Goal: Transaction & Acquisition: Purchase product/service

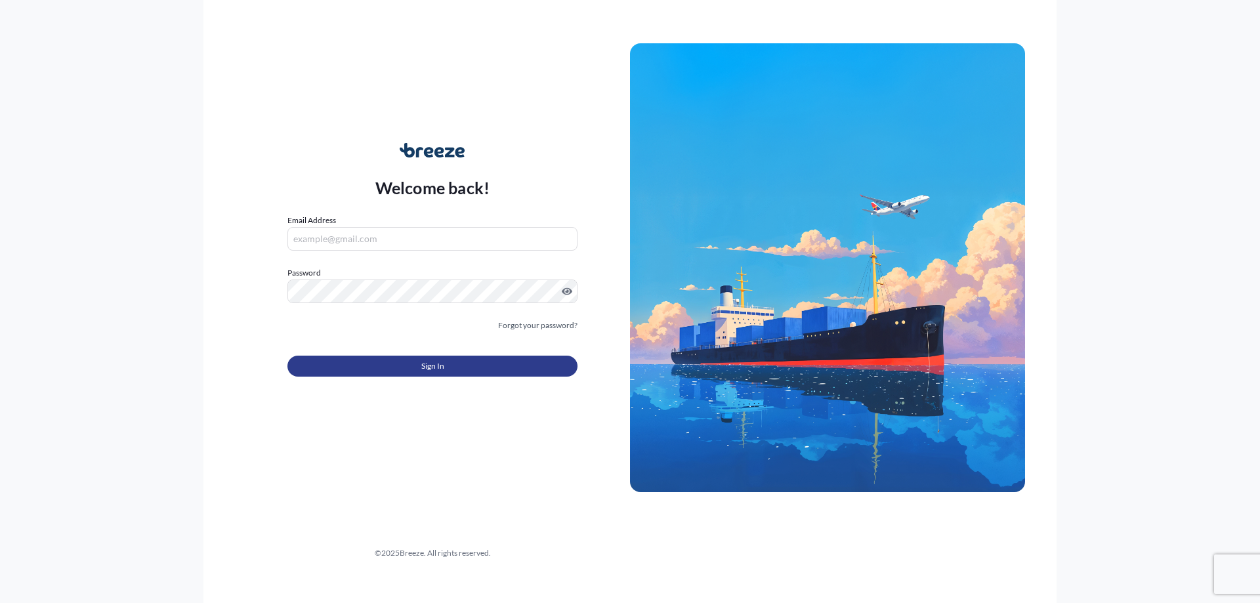
type input "[PERSON_NAME][DOMAIN_NAME][EMAIL_ADDRESS][PERSON_NAME][DOMAIN_NAME]"
click at [443, 367] on span "Sign In" at bounding box center [432, 366] width 23 height 13
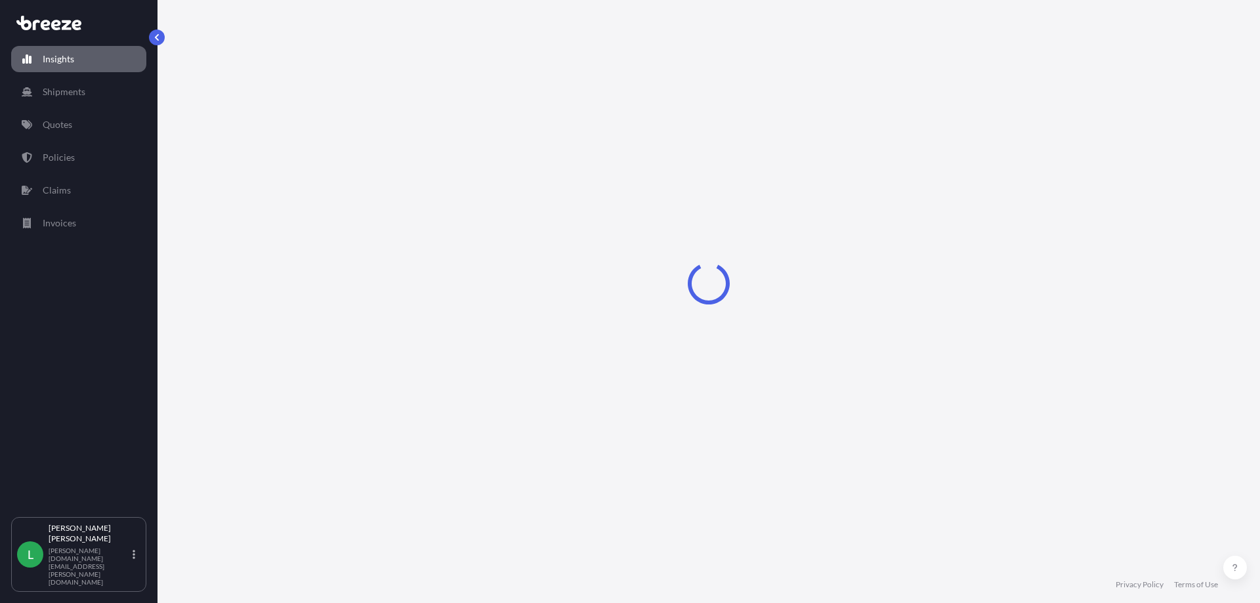
select select "2025"
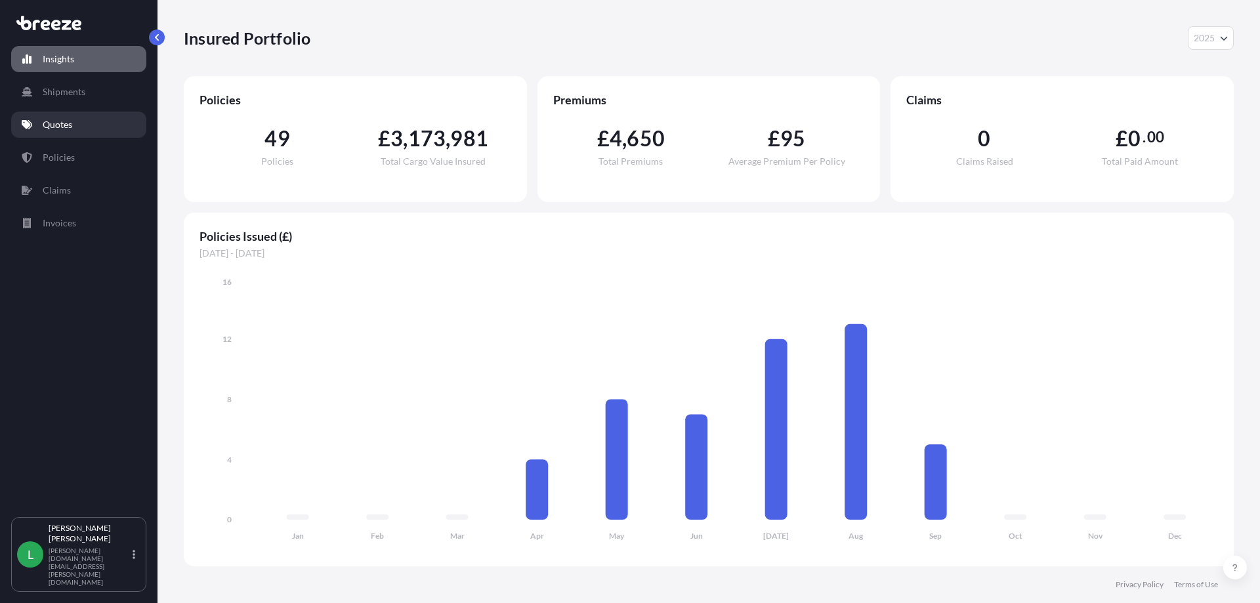
click at [39, 125] on link "Quotes" at bounding box center [78, 125] width 135 height 26
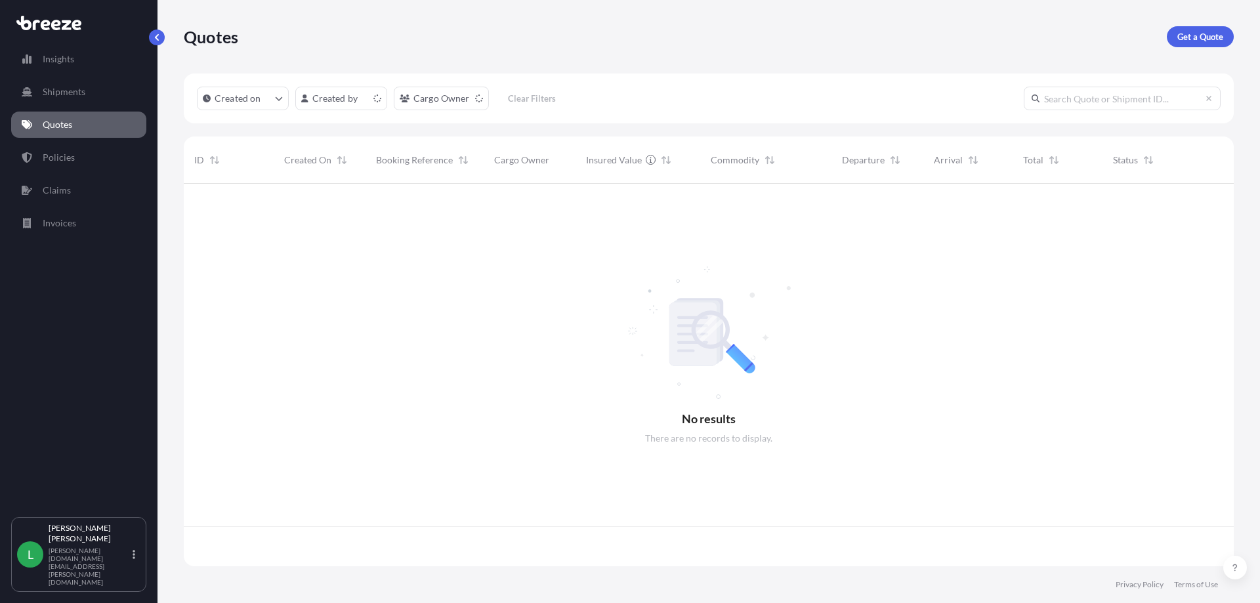
scroll to position [380, 1040]
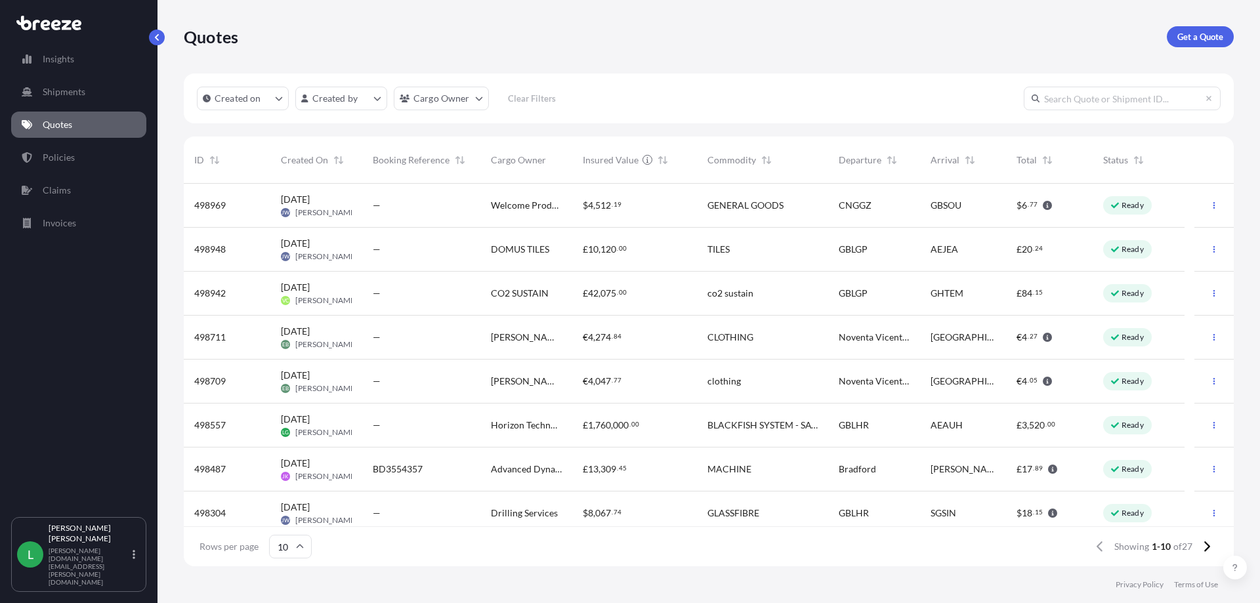
click at [525, 426] on span "Horizon Technologies" at bounding box center [526, 425] width 71 height 13
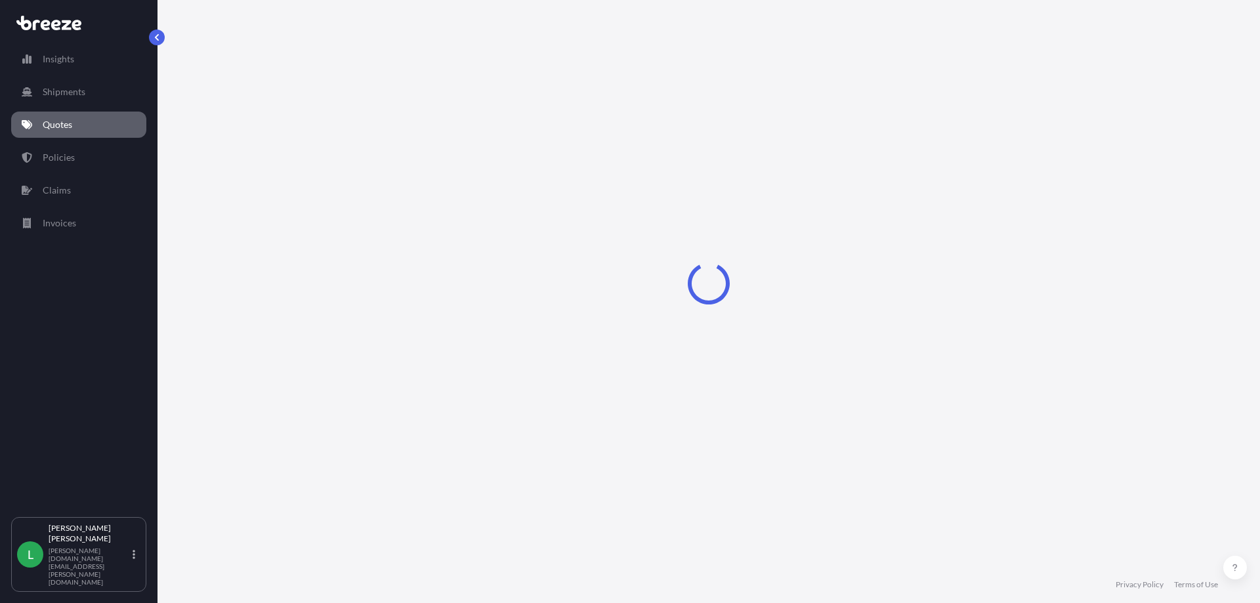
select select "Road"
select select "Air"
select select "Road"
select select "1"
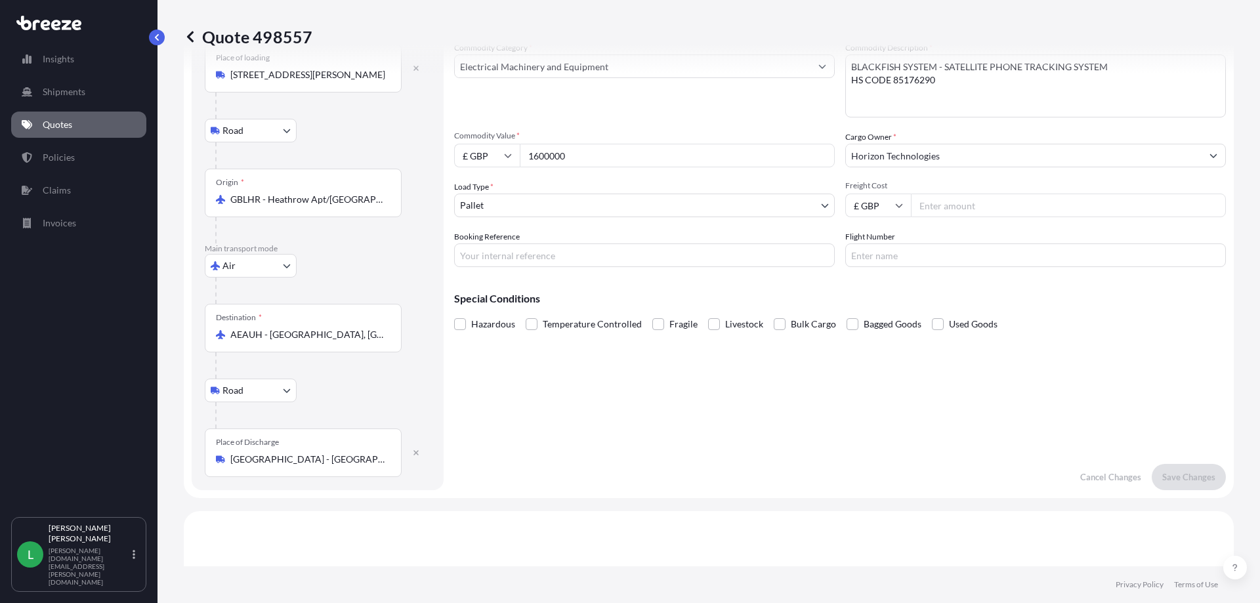
scroll to position [22, 0]
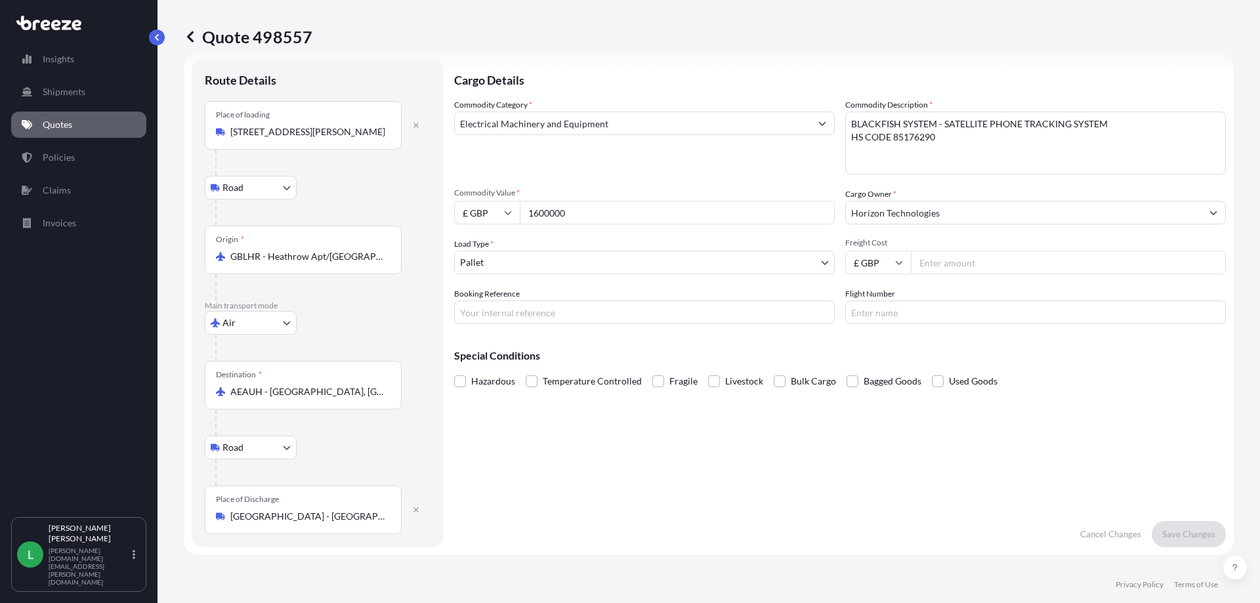
click at [501, 312] on input "Booking Reference" at bounding box center [644, 313] width 381 height 24
click at [488, 315] on input "Booking Reference" at bounding box center [644, 313] width 381 height 24
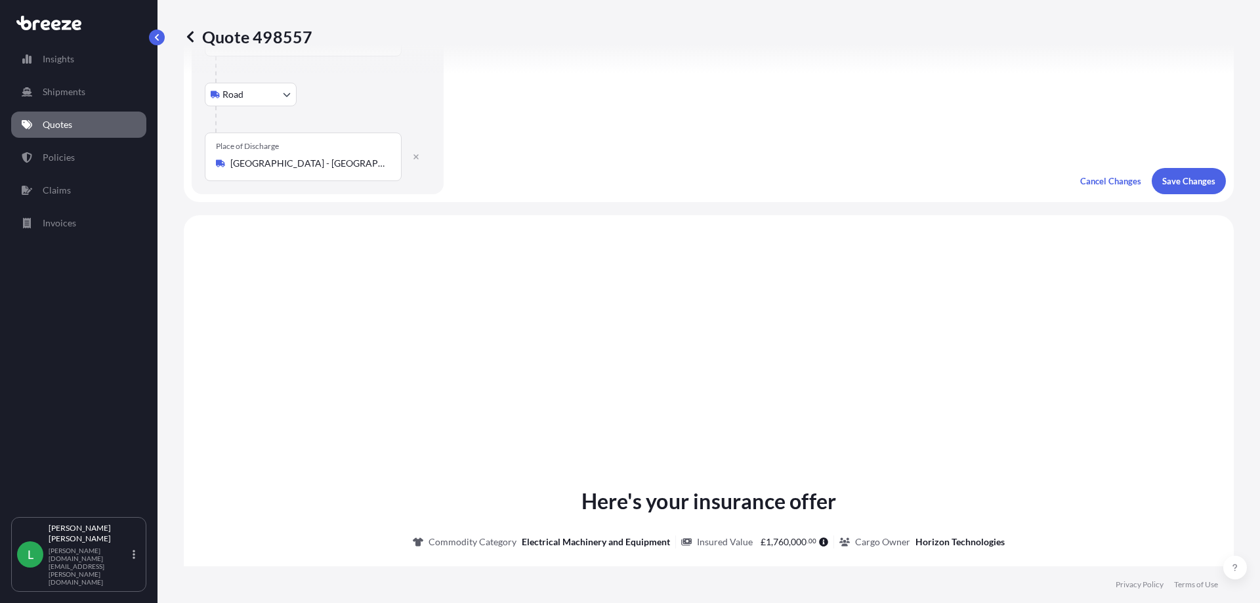
scroll to position [359, 0]
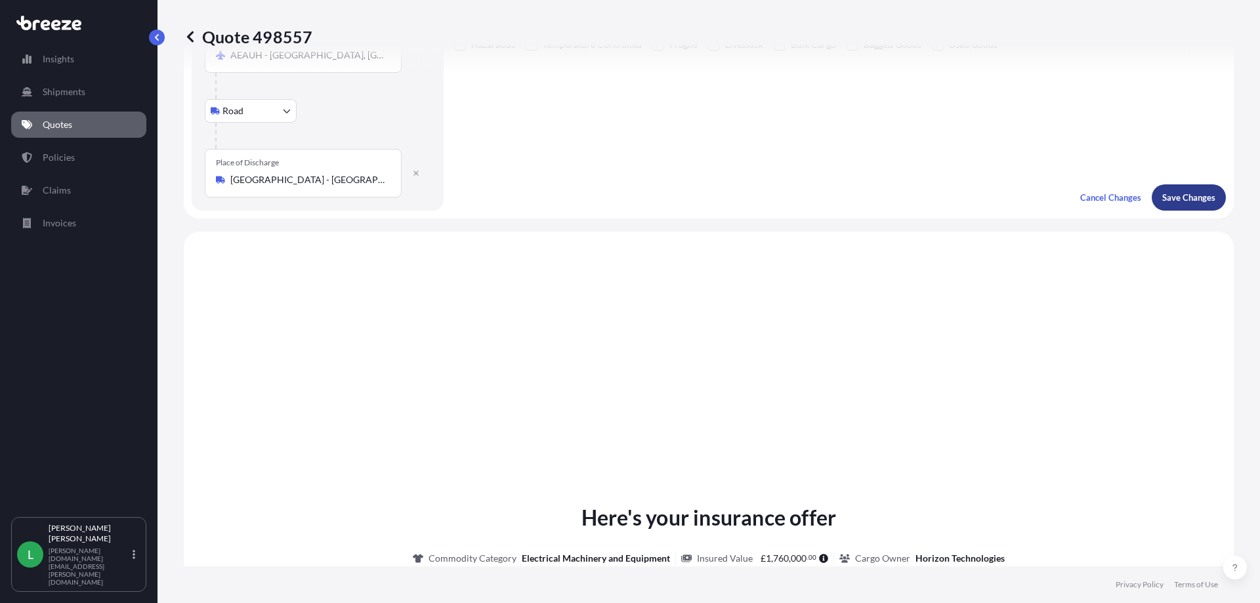
type input "NE3554484"
click at [1177, 192] on p "Save Changes" at bounding box center [1188, 197] width 53 height 13
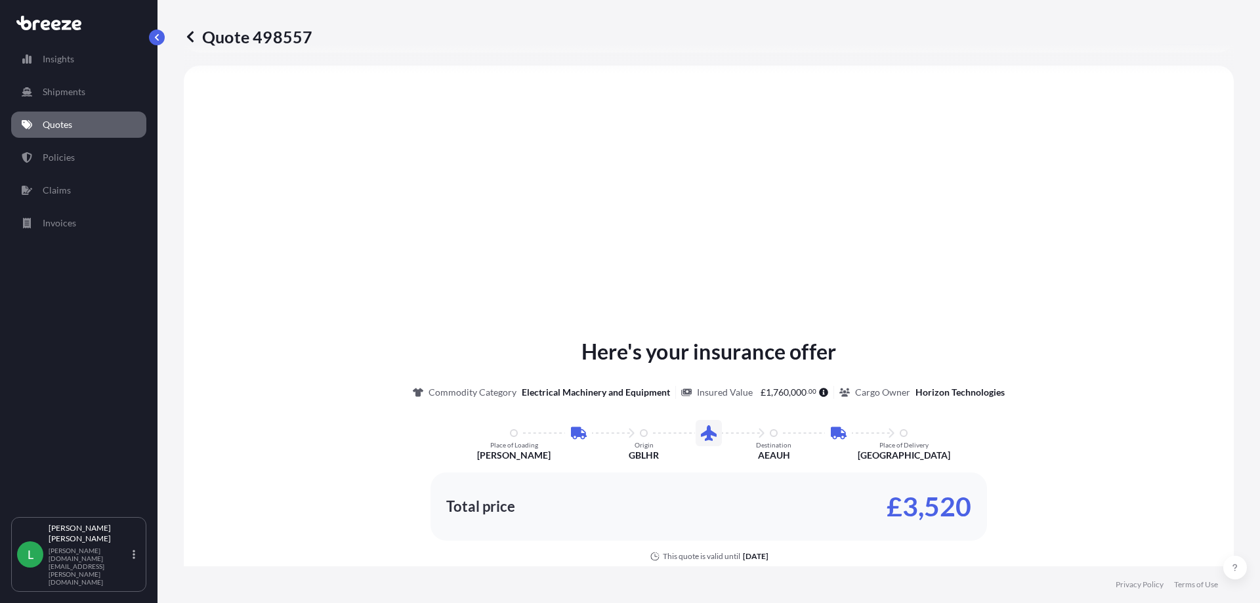
select select "Road"
select select "Air"
select select "Road"
select select "1"
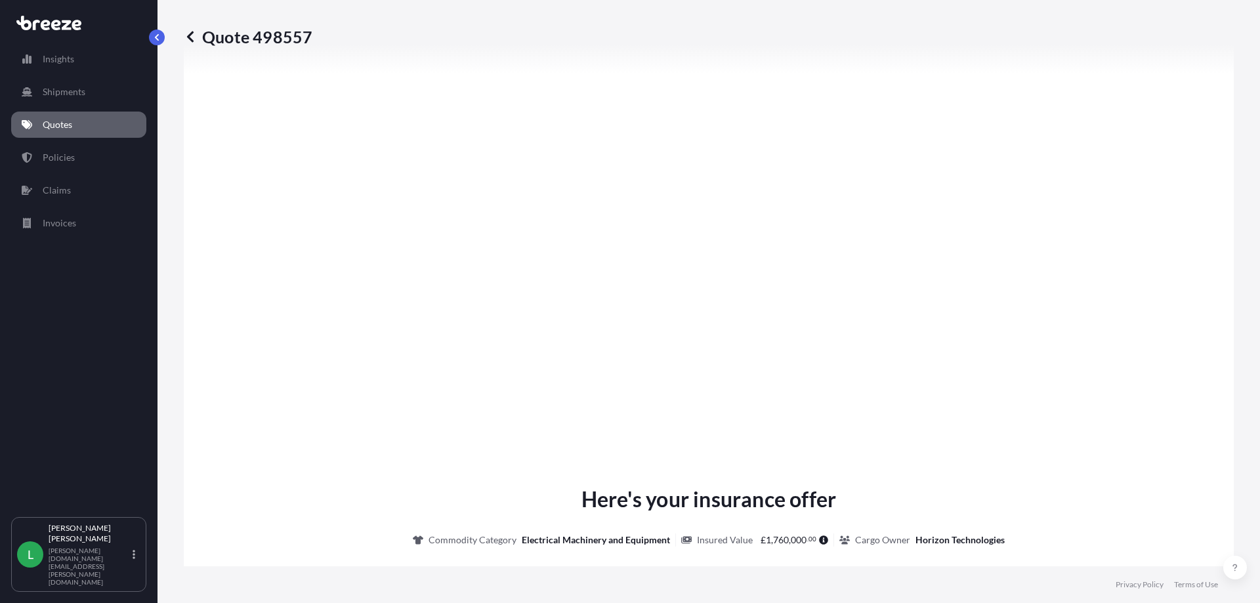
scroll to position [1726, 0]
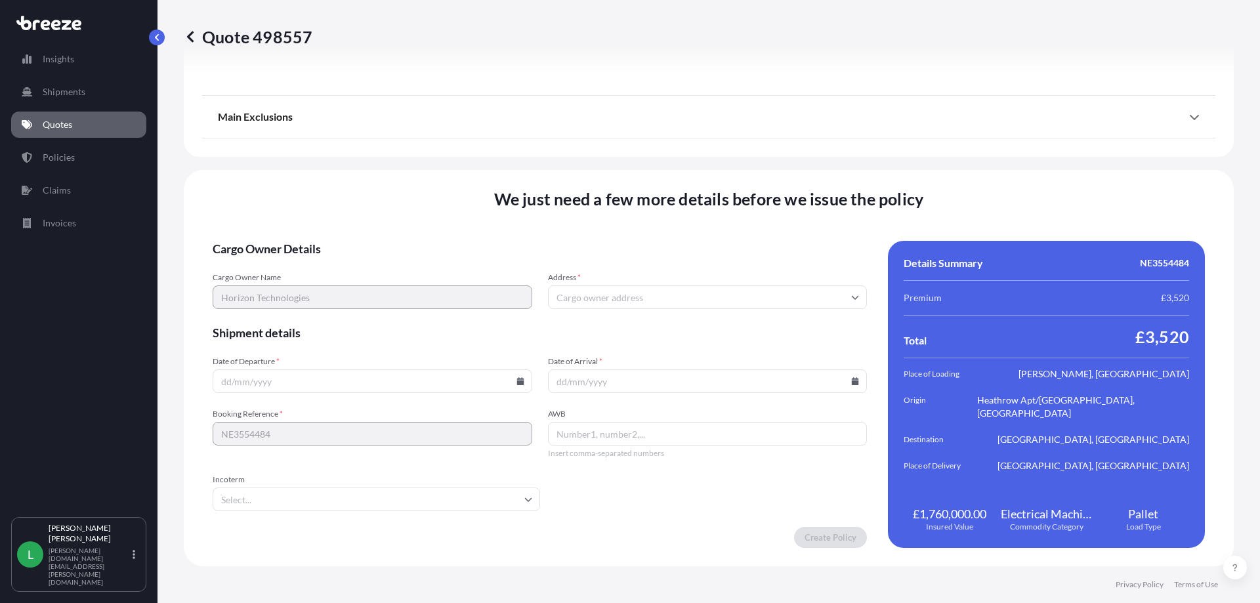
click at [852, 297] on icon at bounding box center [855, 298] width 7 height 4
click at [614, 296] on input "Address *" at bounding box center [708, 297] width 320 height 24
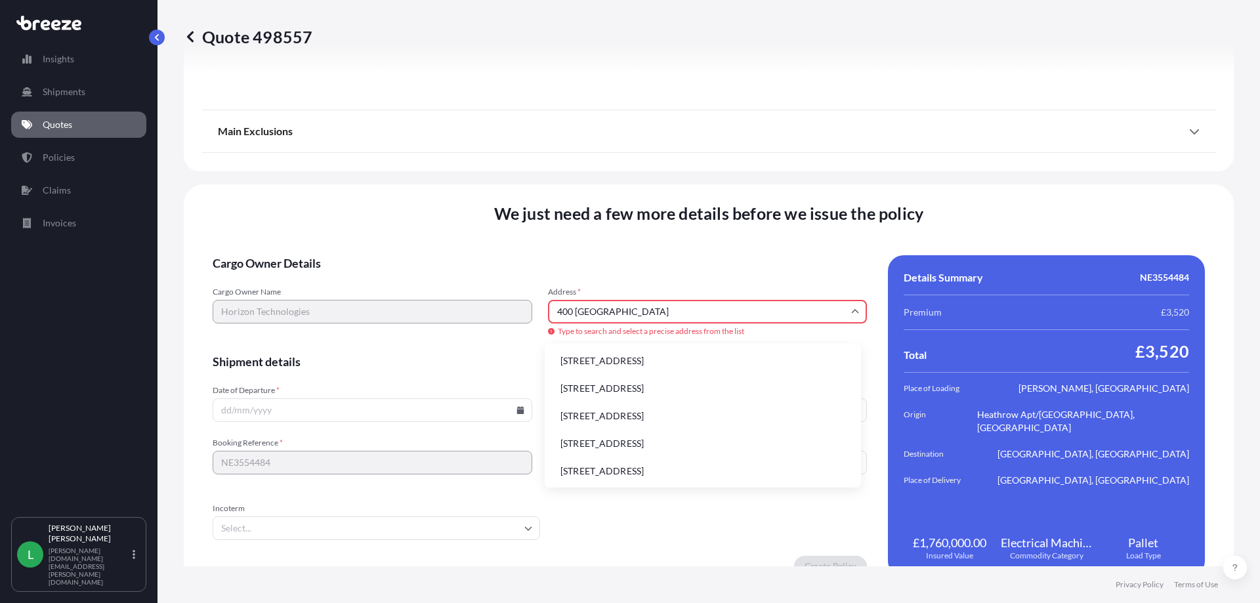
click at [659, 356] on li "[STREET_ADDRESS]" at bounding box center [703, 360] width 306 height 25
type input "[STREET_ADDRESS]"
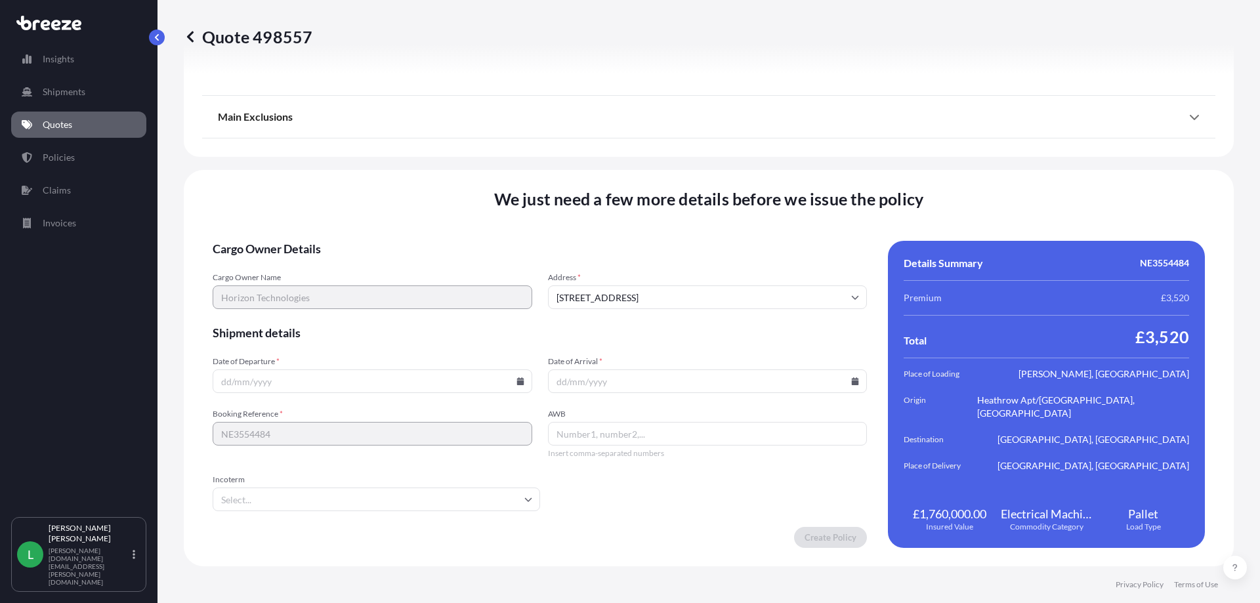
click at [268, 379] on input "Date of Departure *" at bounding box center [373, 381] width 320 height 24
click at [519, 382] on icon at bounding box center [519, 381] width 7 height 8
click at [315, 264] on button "16" at bounding box center [309, 264] width 21 height 21
type input "[DATE]"
click at [852, 383] on icon at bounding box center [855, 381] width 7 height 8
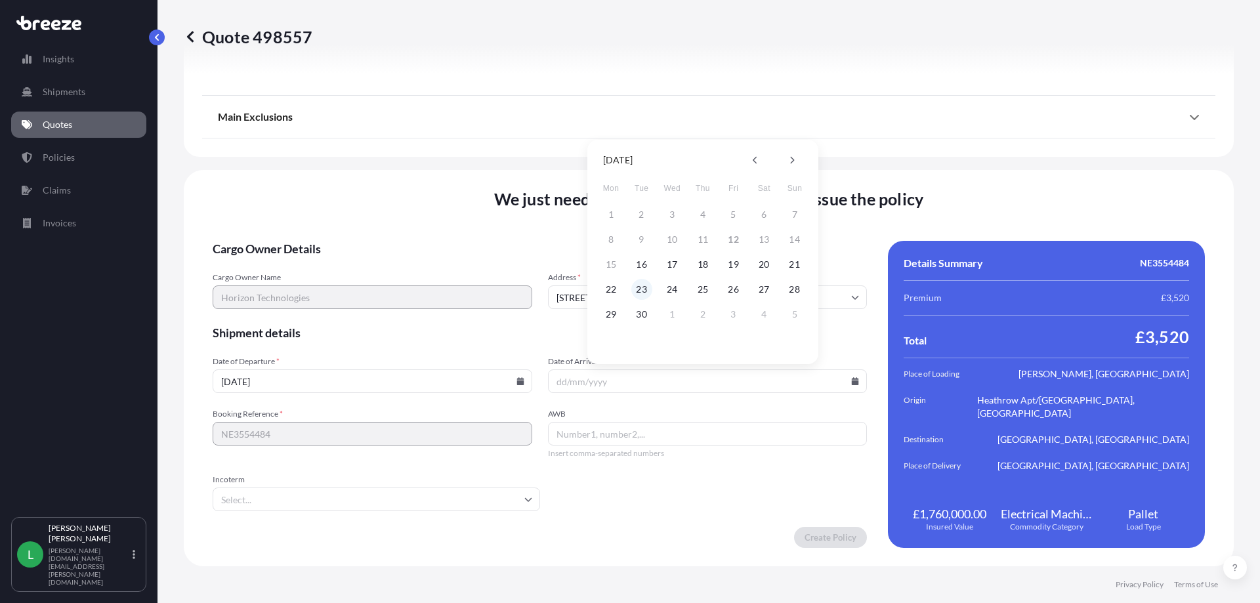
click at [644, 291] on button "23" at bounding box center [641, 289] width 21 height 21
type input "[DATE]"
click at [524, 495] on icon at bounding box center [528, 499] width 8 height 8
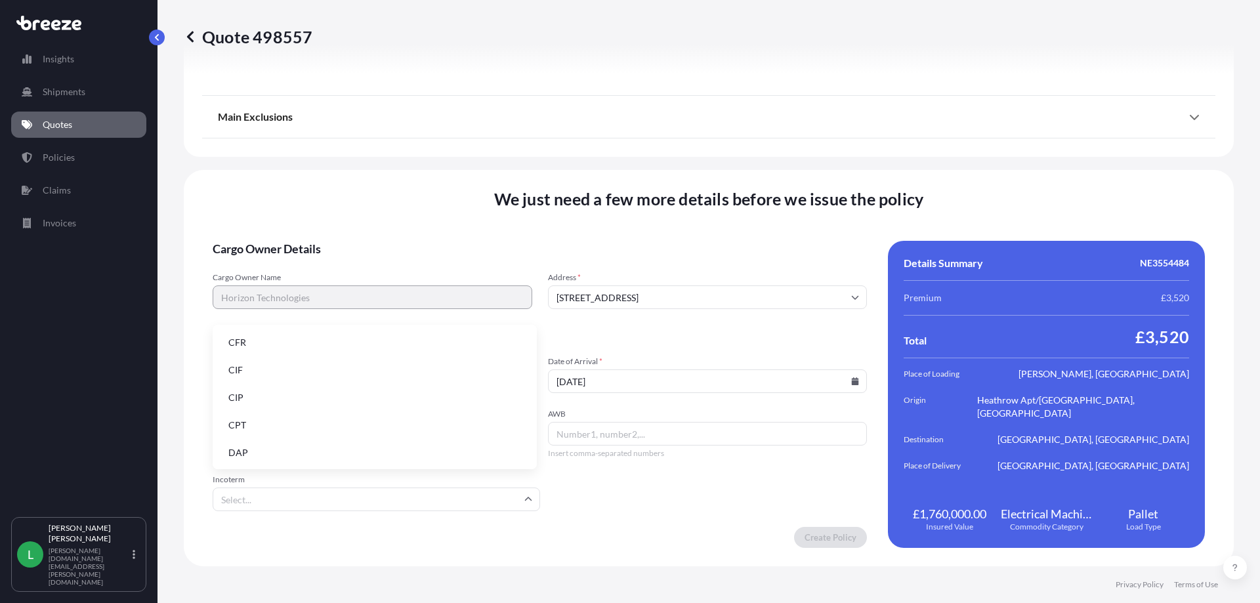
click at [575, 486] on form "Cargo Owner Details Cargo Owner Name Horizon Technologies Address * [STREET_ADD…" at bounding box center [540, 394] width 654 height 307
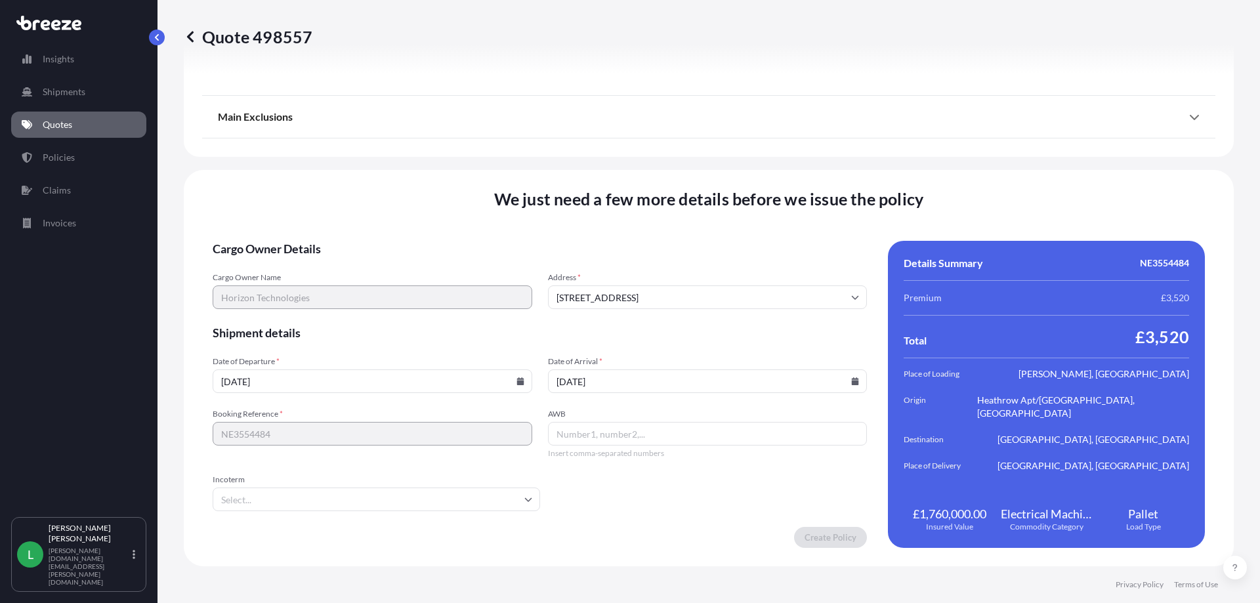
click at [667, 542] on div "Create Policy" at bounding box center [540, 537] width 654 height 21
click at [775, 326] on span "Shipment details" at bounding box center [540, 333] width 654 height 16
click at [525, 312] on form "Cargo Owner Details Cargo Owner Name Horizon Technologies Address * [STREET_ADD…" at bounding box center [540, 394] width 654 height 307
click at [481, 327] on span "Shipment details" at bounding box center [540, 333] width 654 height 16
click at [278, 475] on span "Incoterm" at bounding box center [376, 479] width 327 height 10
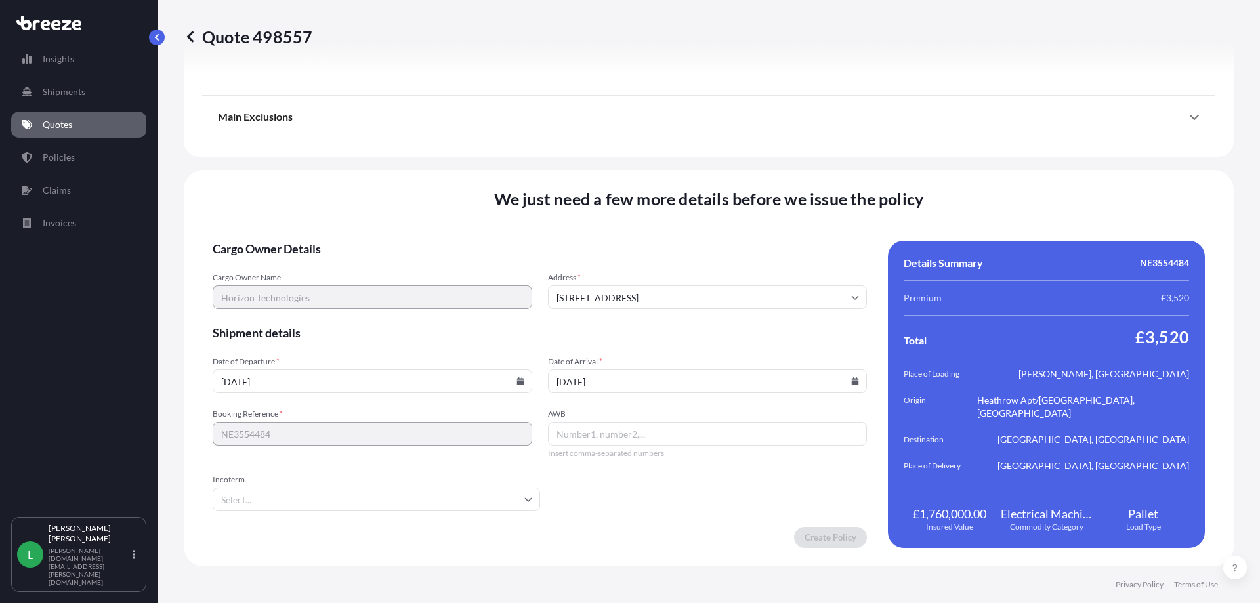
click at [278, 488] on input "Incoterm" at bounding box center [376, 500] width 327 height 24
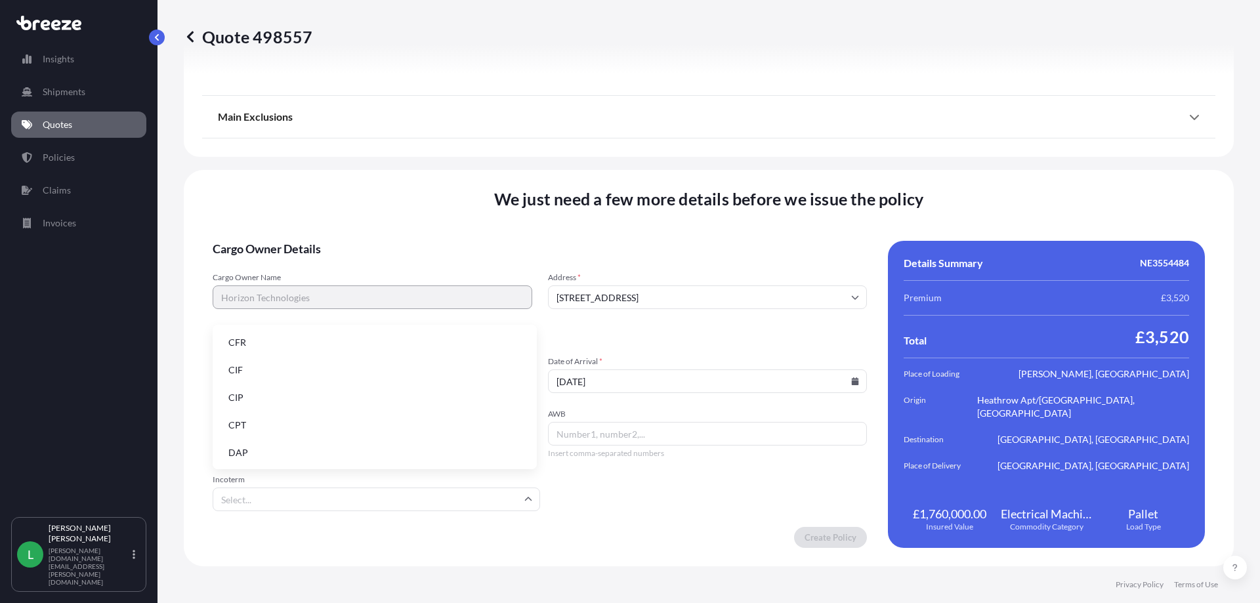
click at [593, 491] on form "Cargo Owner Details Cargo Owner Name Horizon Technologies Address * [STREET_ADD…" at bounding box center [540, 394] width 654 height 307
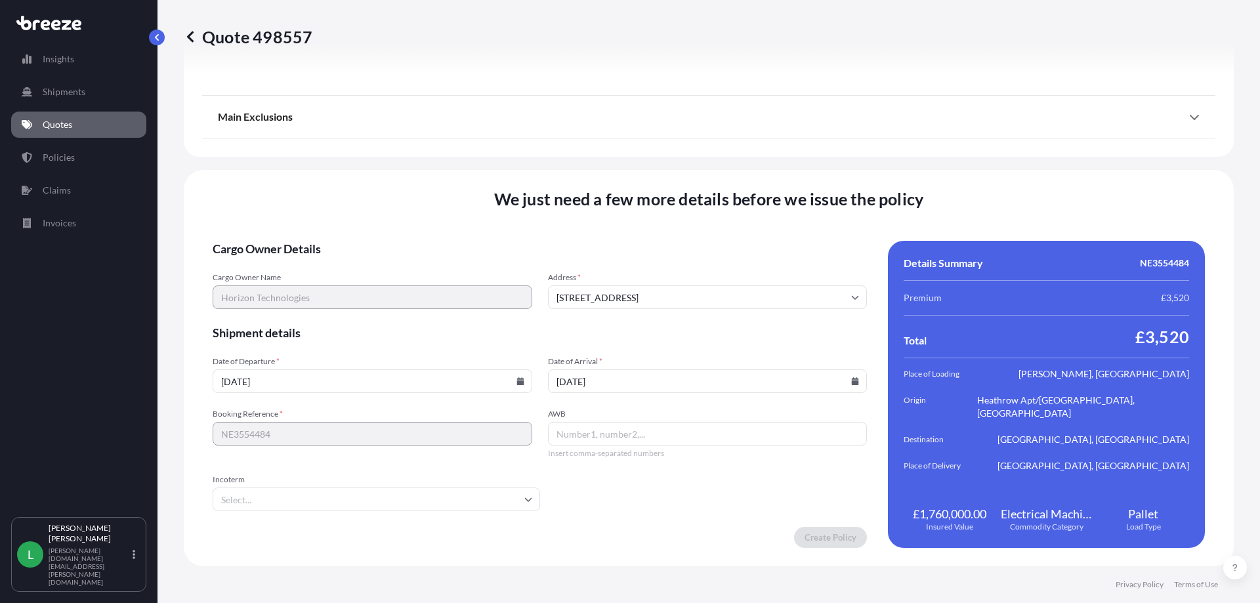
click at [316, 511] on form "Cargo Owner Details Cargo Owner Name Horizon Technologies Address * [STREET_ADD…" at bounding box center [540, 394] width 654 height 307
click at [288, 536] on div "Create Policy" at bounding box center [540, 537] width 654 height 21
click at [851, 297] on icon at bounding box center [855, 297] width 8 height 8
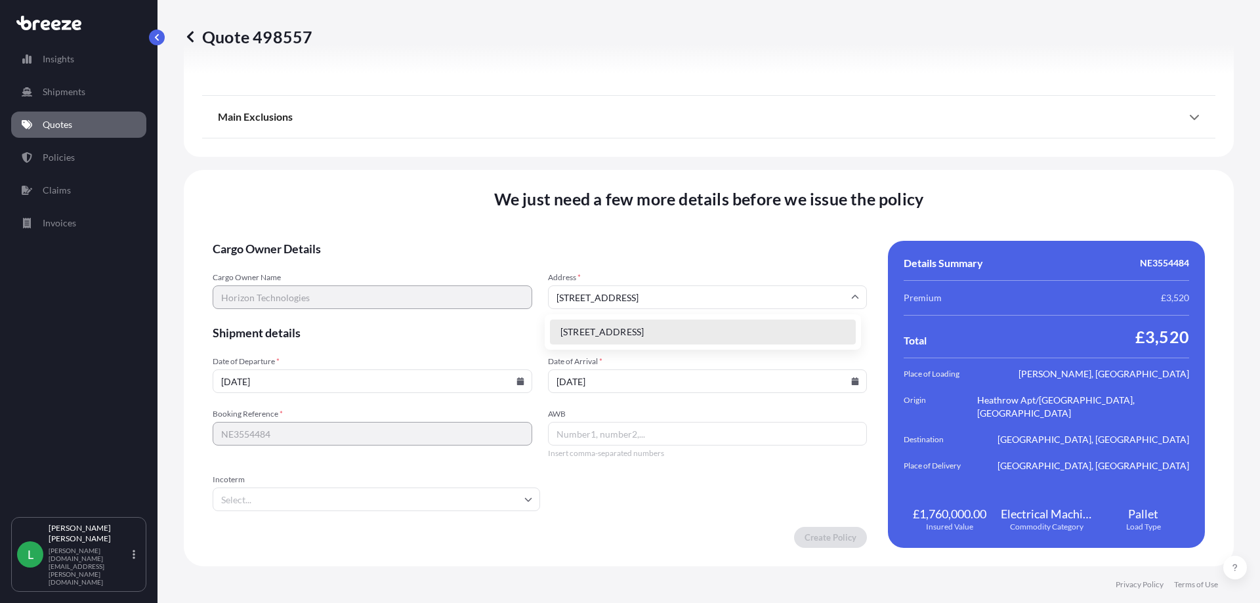
click at [727, 337] on li "[STREET_ADDRESS]" at bounding box center [703, 332] width 306 height 25
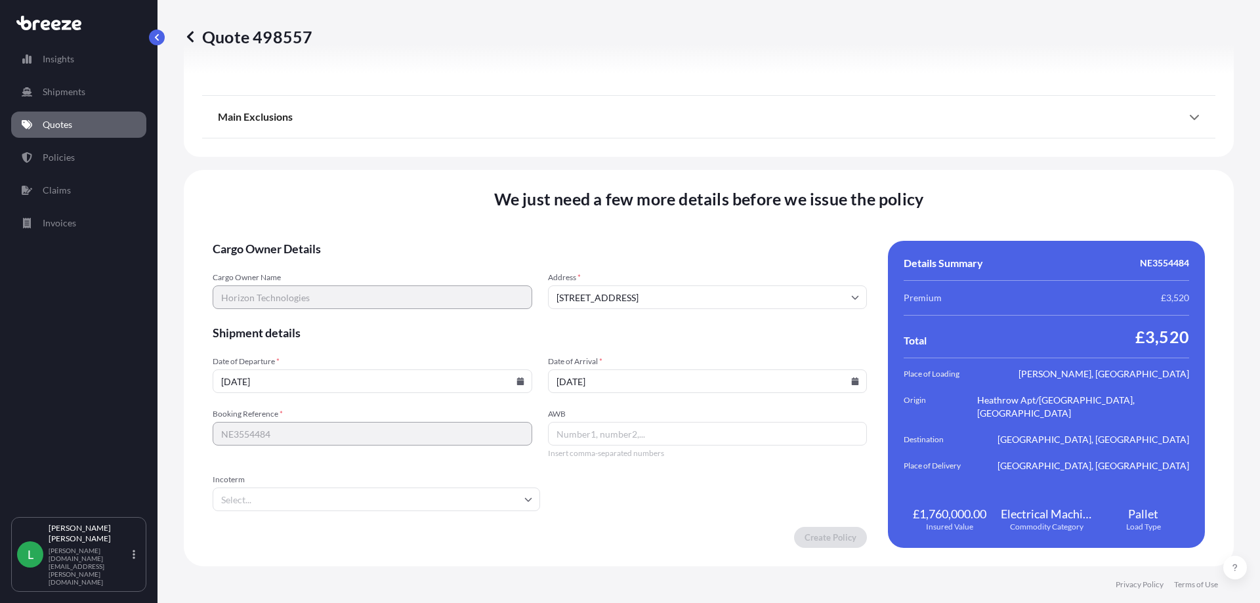
click at [851, 298] on icon at bounding box center [855, 297] width 8 height 8
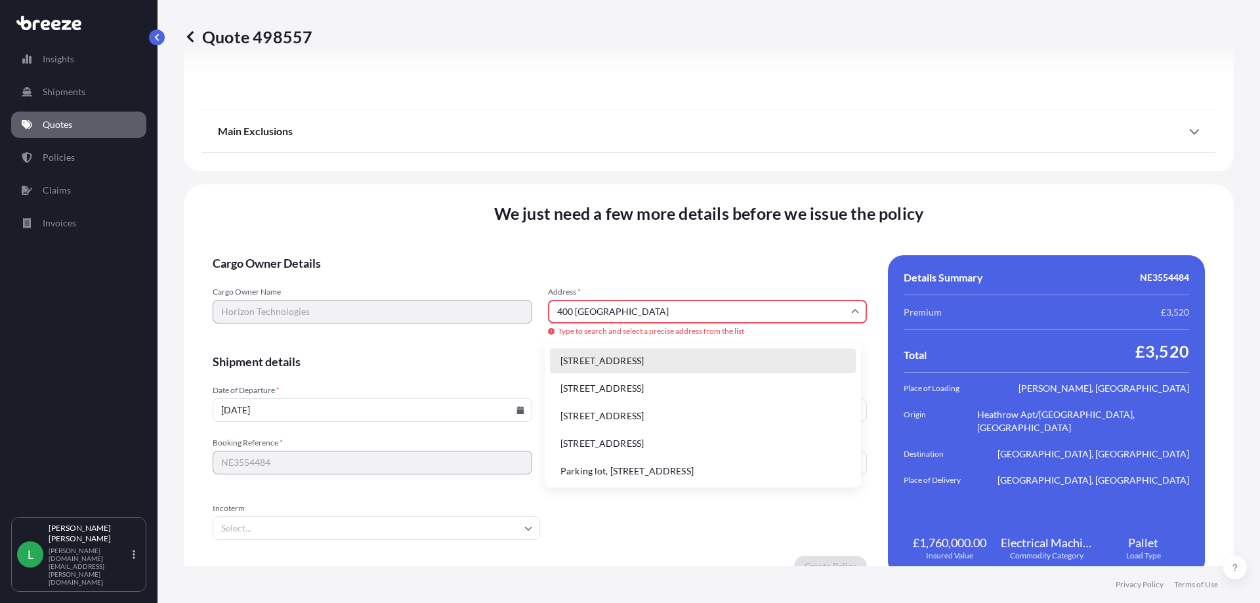
click at [715, 363] on li "[STREET_ADDRESS]" at bounding box center [703, 360] width 306 height 25
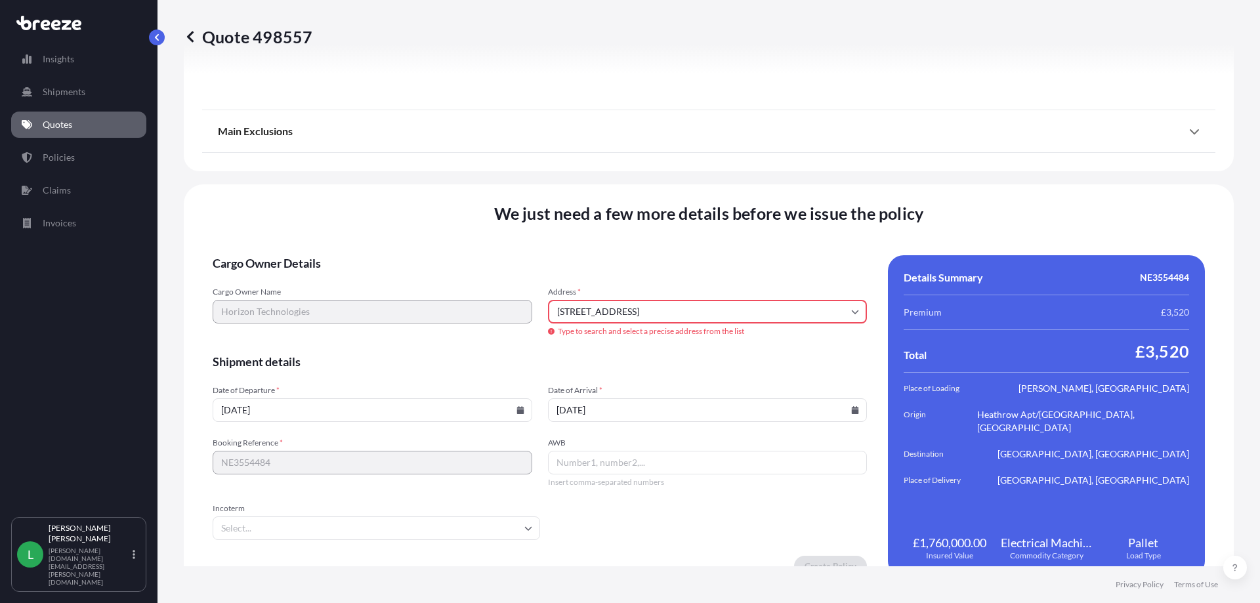
type input "[STREET_ADDRESS]"
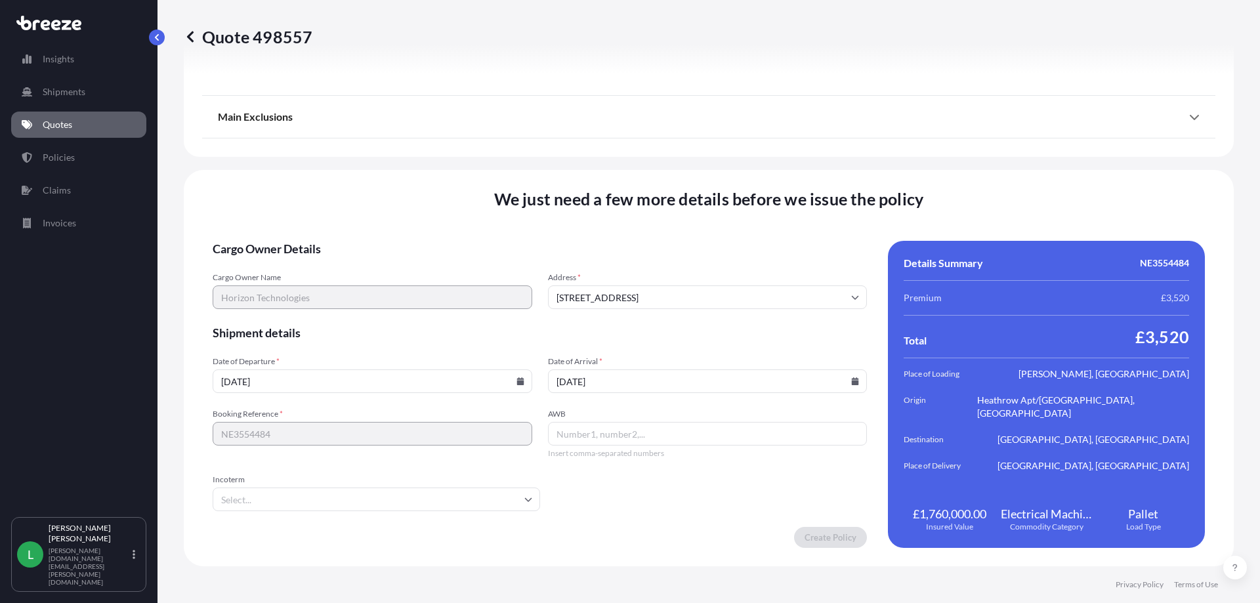
click at [721, 333] on span "Shipment details" at bounding box center [540, 333] width 654 height 16
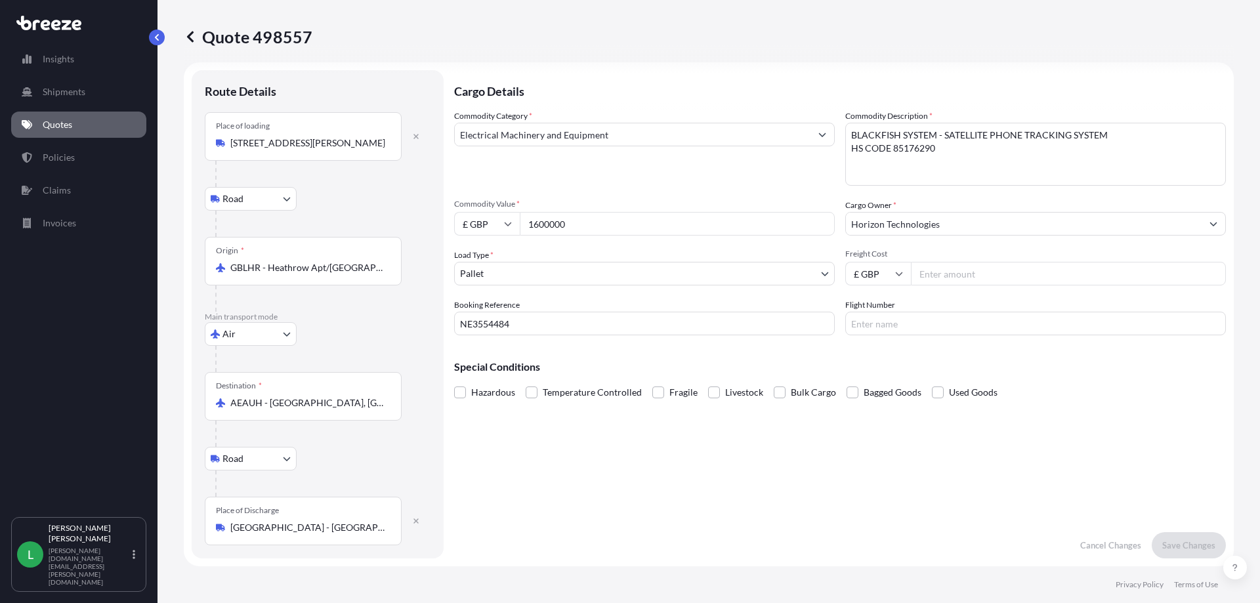
scroll to position [0, 0]
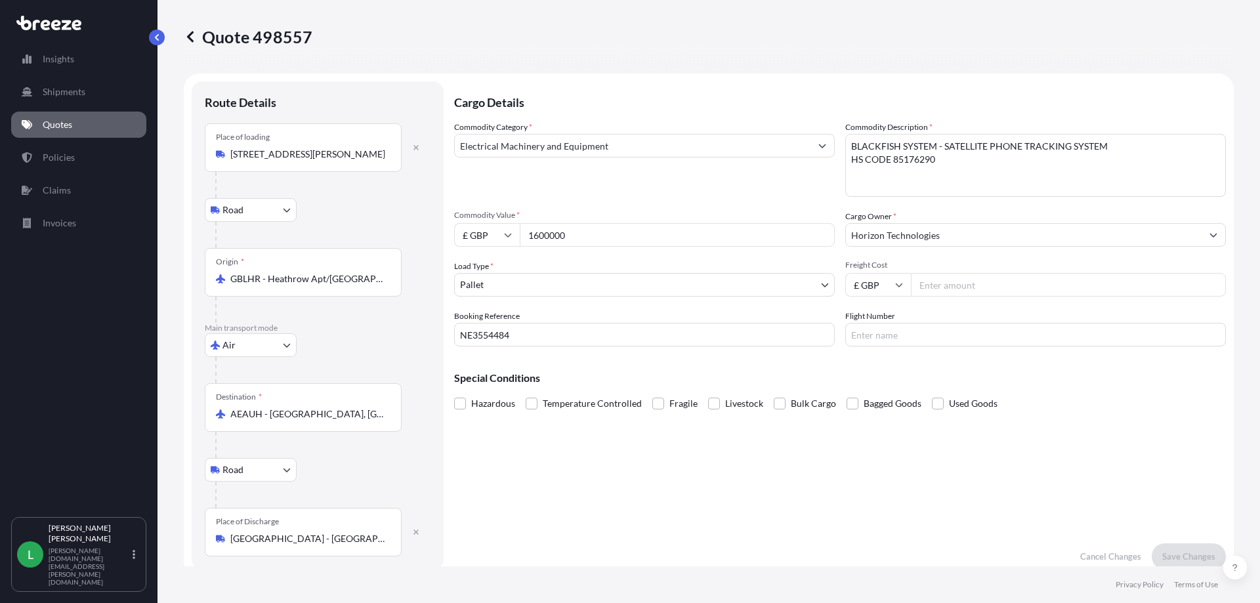
click at [384, 154] on input "[STREET_ADDRESS][PERSON_NAME]" at bounding box center [307, 154] width 155 height 13
click at [363, 196] on span "[STREET_ADDRESS][PERSON_NAME]" at bounding box center [326, 198] width 155 height 13
type input "[STREET_ADDRESS][PERSON_NAME]"
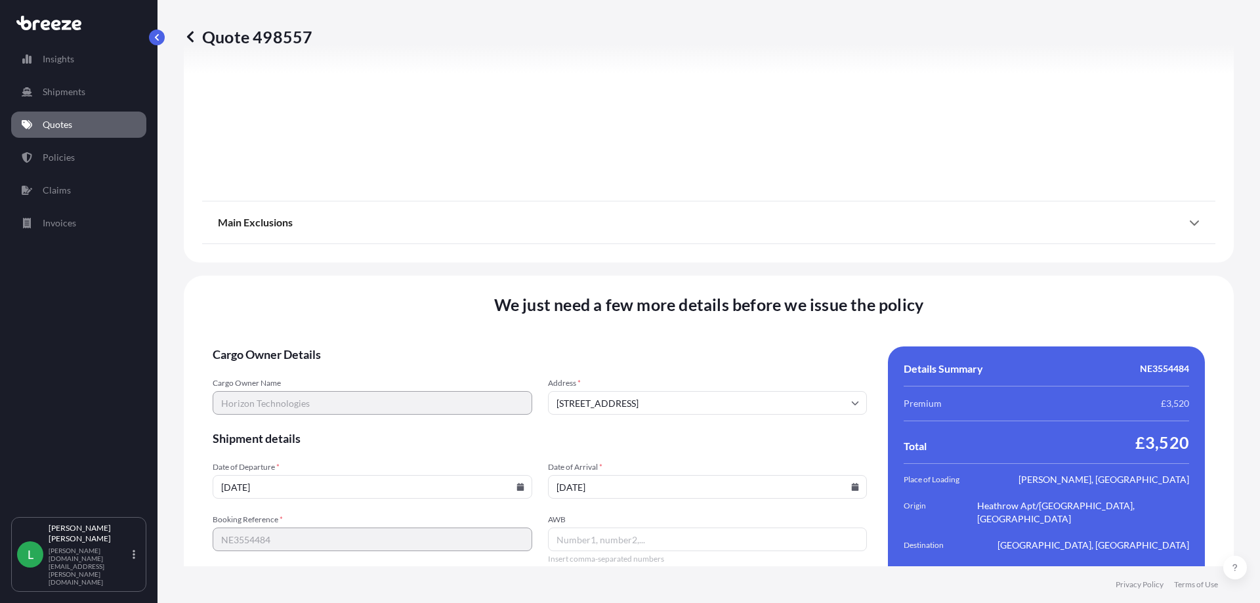
scroll to position [1737, 0]
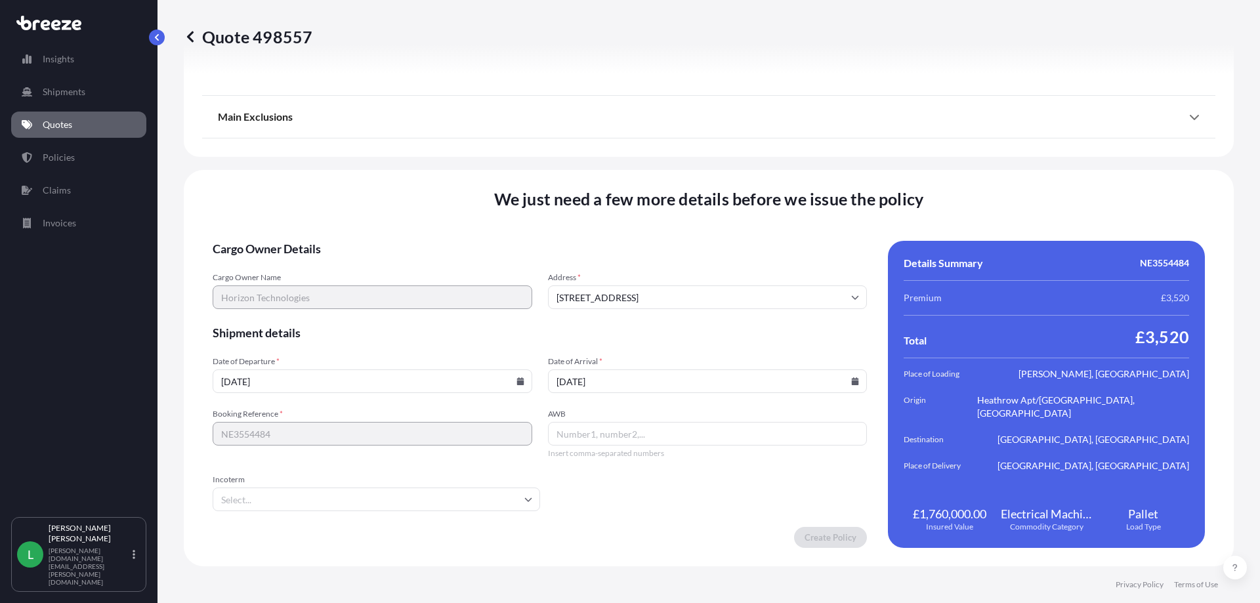
click at [577, 533] on div "Create Policy" at bounding box center [540, 537] width 654 height 21
click at [510, 569] on footer "Privacy Policy Terms of Use" at bounding box center [708, 584] width 1102 height 37
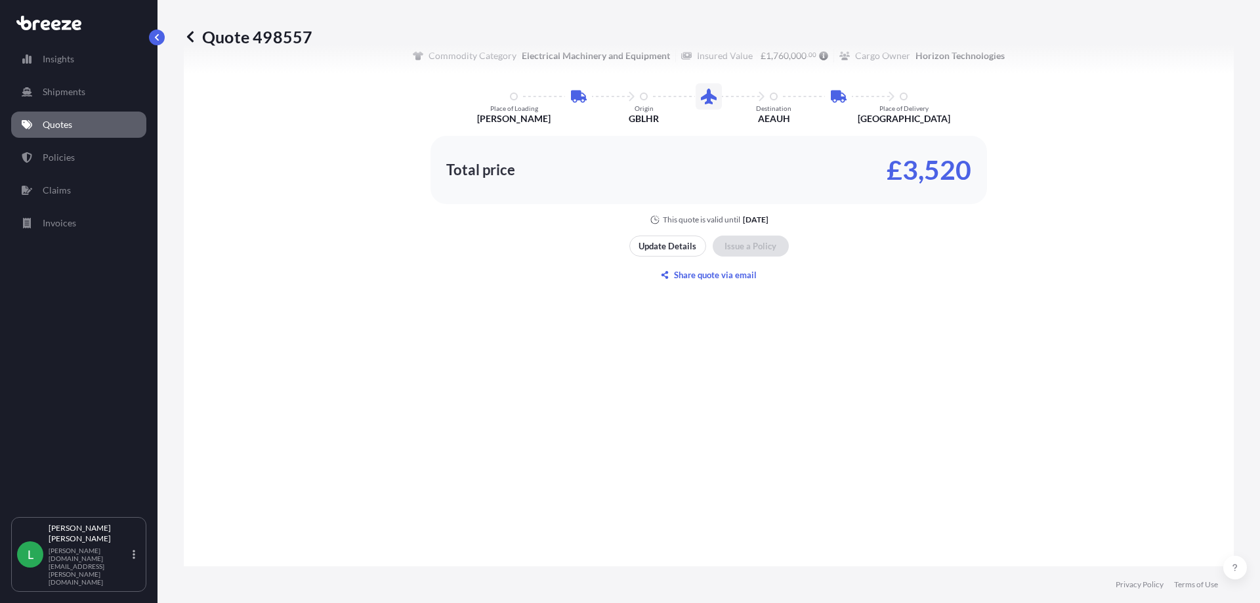
scroll to position [982, 0]
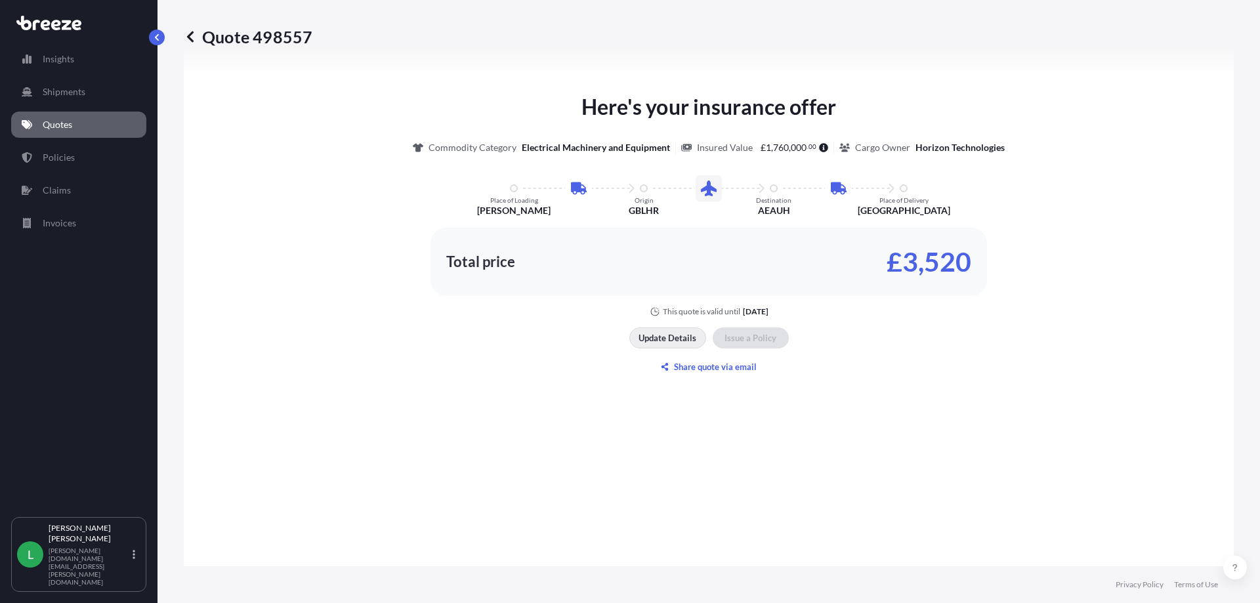
click at [674, 345] on button "Update Details" at bounding box center [667, 337] width 77 height 21
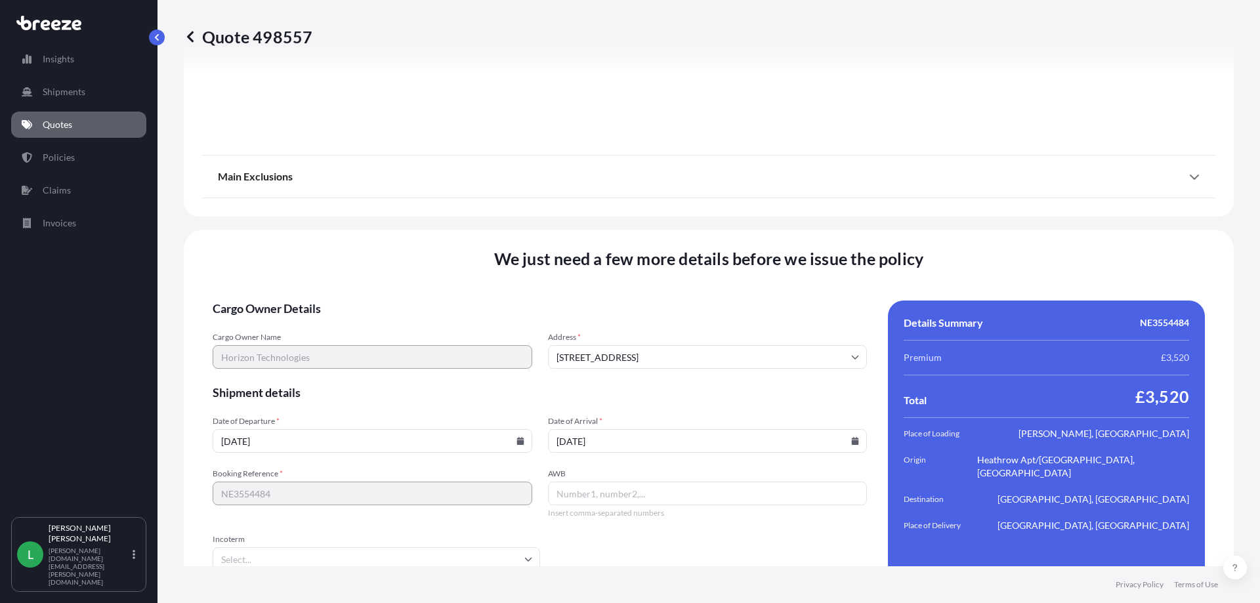
scroll to position [1737, 0]
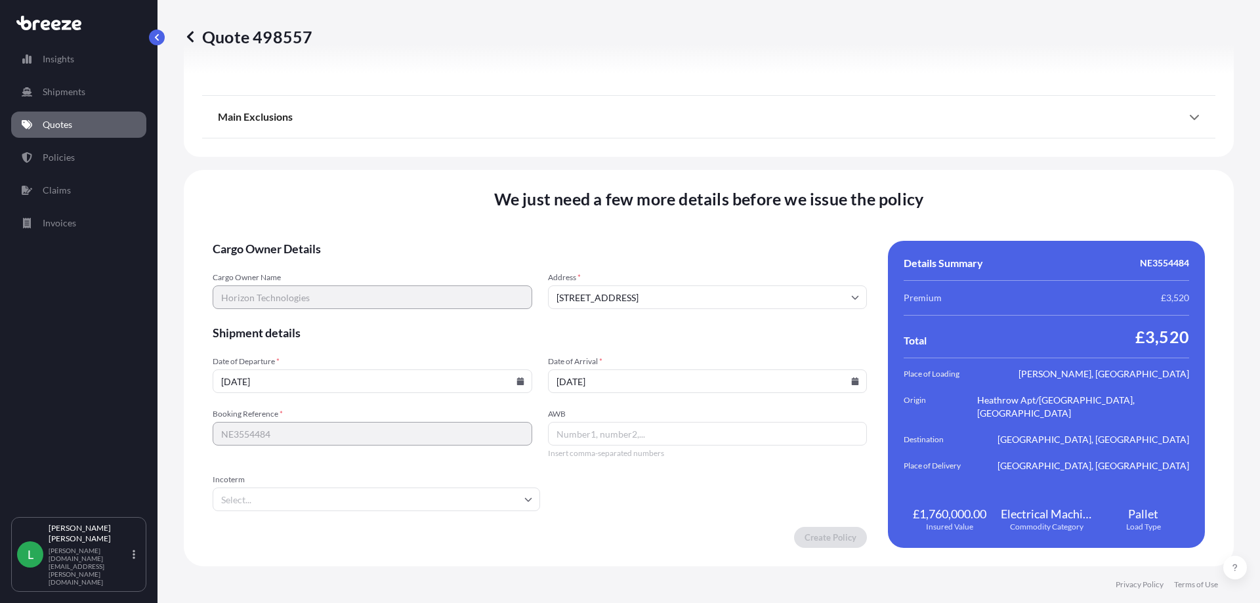
click at [734, 480] on form "Cargo Owner Details Cargo Owner Name Horizon Technologies Address * [STREET_ADD…" at bounding box center [540, 394] width 654 height 307
click at [585, 438] on input "AWB" at bounding box center [708, 434] width 320 height 24
click at [306, 463] on form "Cargo Owner Details Cargo Owner Name Horizon Technologies Address * [STREET_ADD…" at bounding box center [540, 394] width 654 height 307
click at [516, 380] on icon at bounding box center [520, 381] width 8 height 8
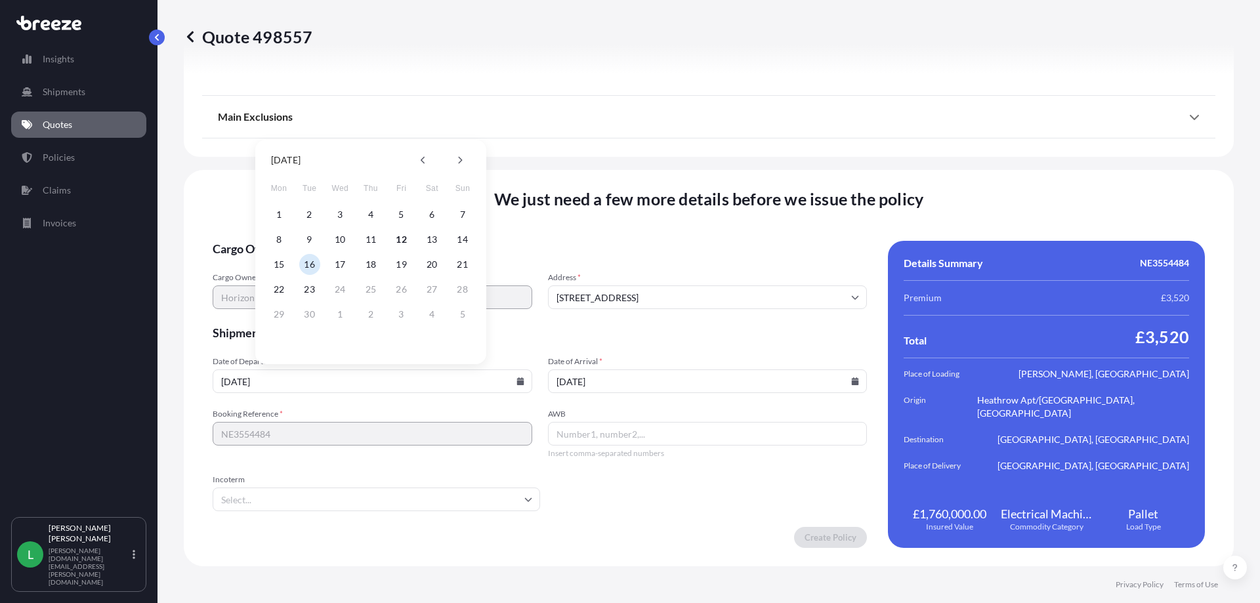
click at [312, 266] on button "16" at bounding box center [309, 264] width 21 height 21
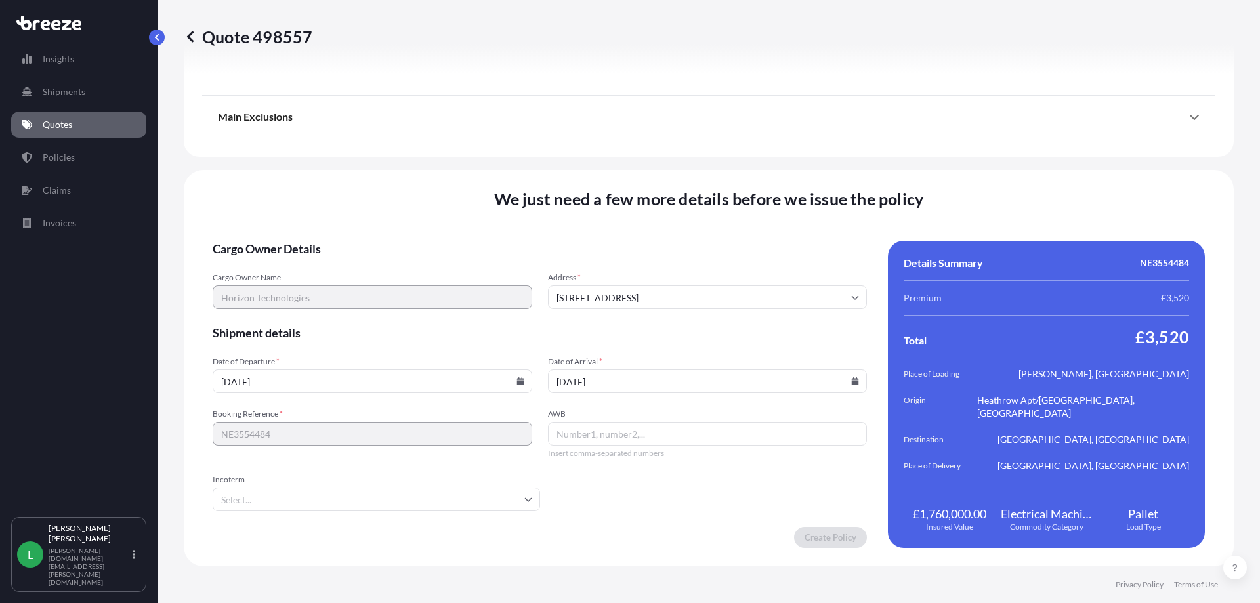
click at [413, 350] on form "Cargo Owner Details Cargo Owner Name Horizon Technologies Address * [STREET_ADD…" at bounding box center [540, 394] width 654 height 307
click at [504, 409] on span "Booking Reference *" at bounding box center [373, 414] width 320 height 10
click at [851, 301] on icon at bounding box center [855, 297] width 8 height 8
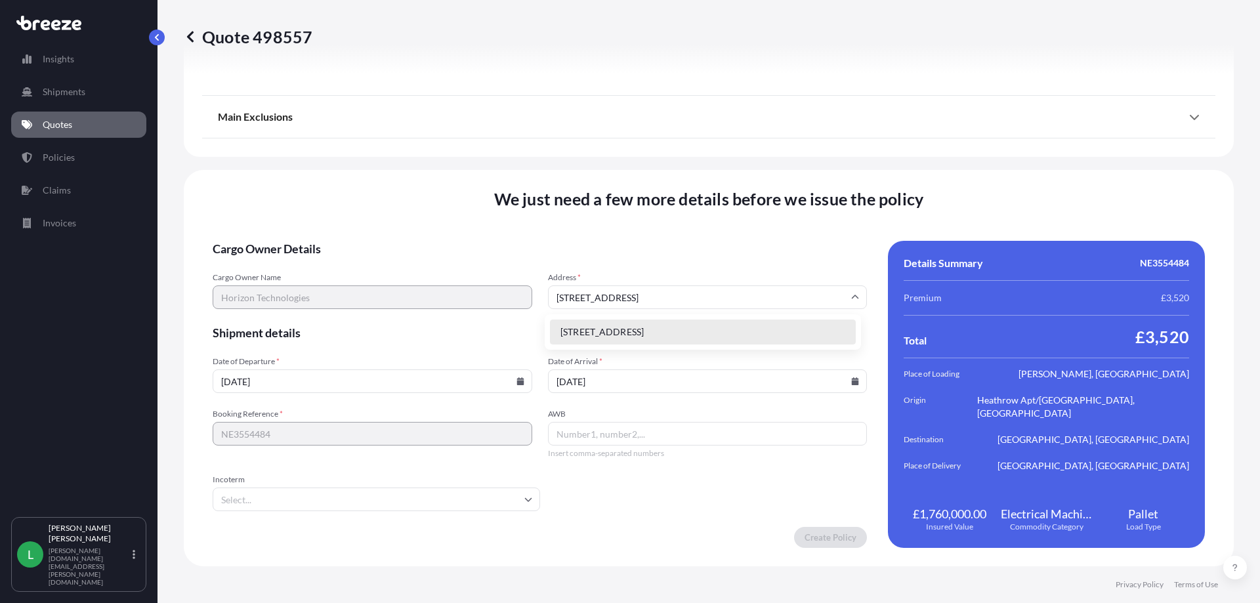
click at [755, 335] on li "[STREET_ADDRESS]" at bounding box center [703, 332] width 306 height 25
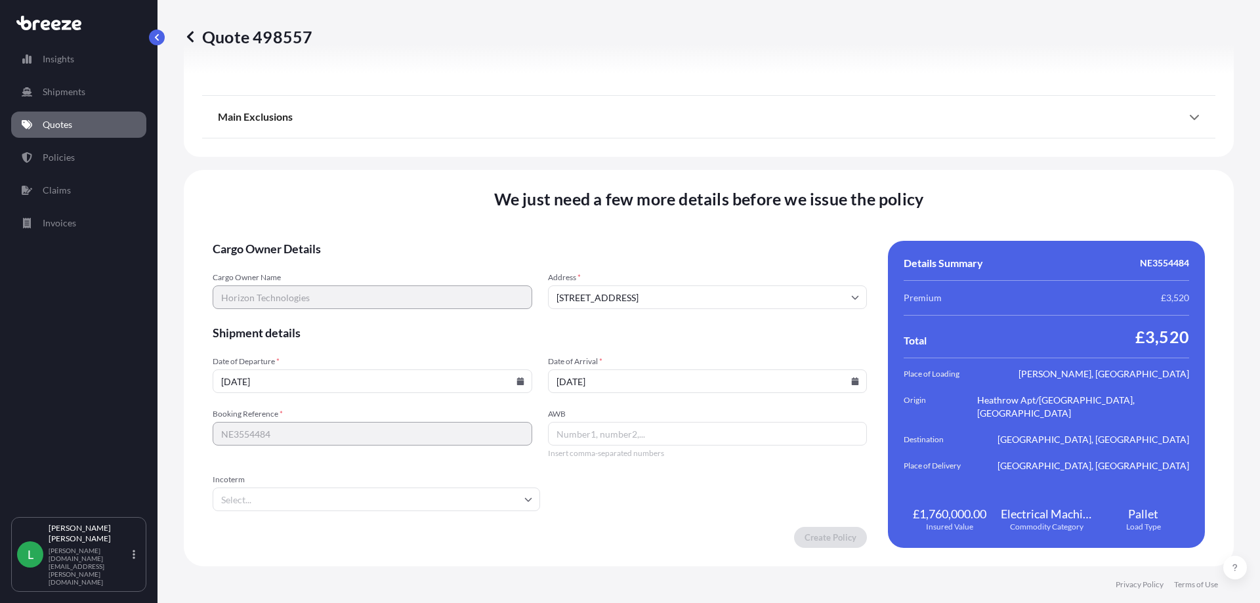
type input "[STREET_ADDRESS]"
click at [623, 340] on span "Shipment details" at bounding box center [540, 333] width 654 height 16
click at [616, 232] on div "We just need a few more details before we issue the policy Cargo Owner Details …" at bounding box center [709, 368] width 1050 height 396
click at [56, 157] on p "Policies" at bounding box center [59, 157] width 32 height 13
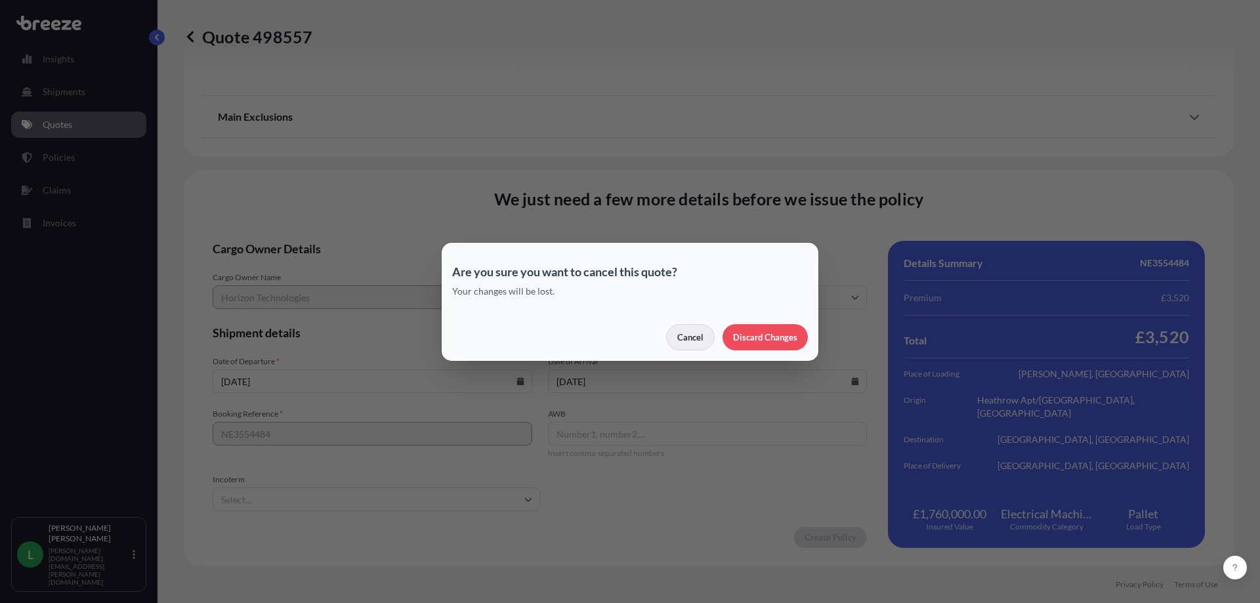
click at [685, 339] on p "Cancel" at bounding box center [690, 337] width 26 height 13
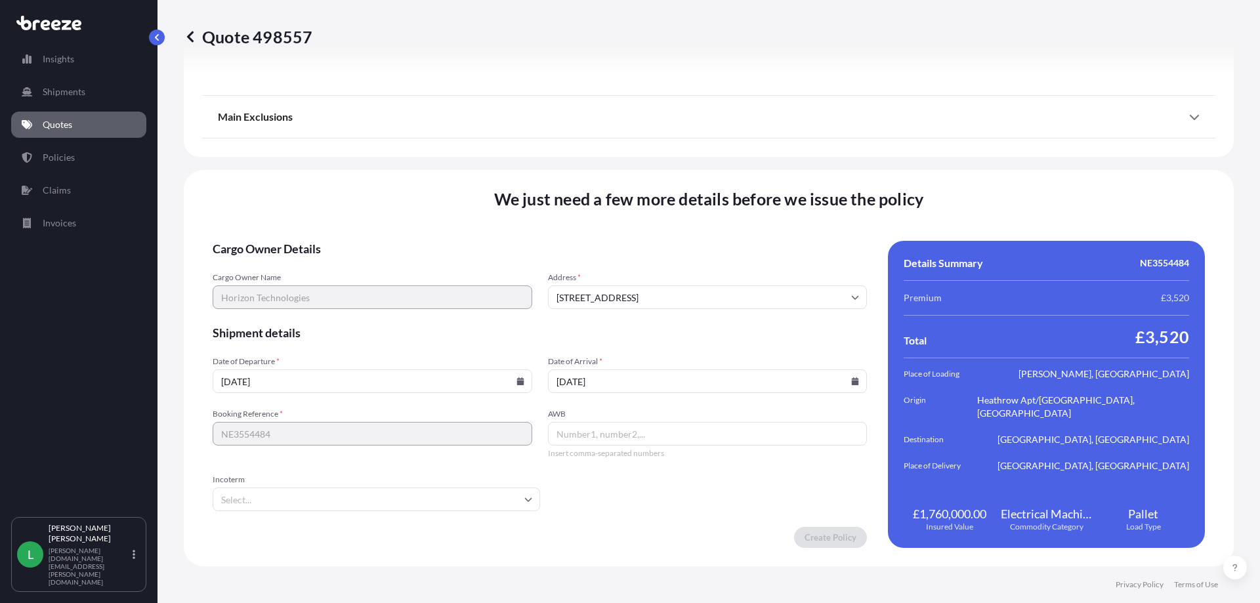
click at [472, 535] on div "Create Policy" at bounding box center [540, 537] width 654 height 21
click at [60, 55] on p "Insights" at bounding box center [58, 58] width 31 height 13
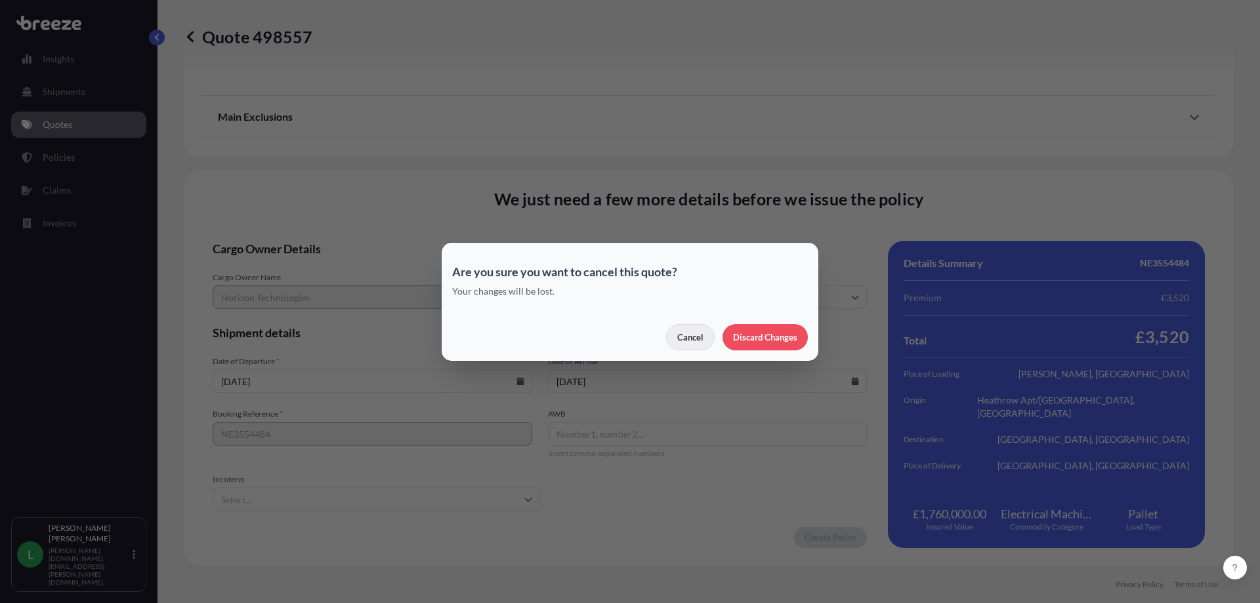
click at [690, 337] on p "Cancel" at bounding box center [690, 337] width 26 height 13
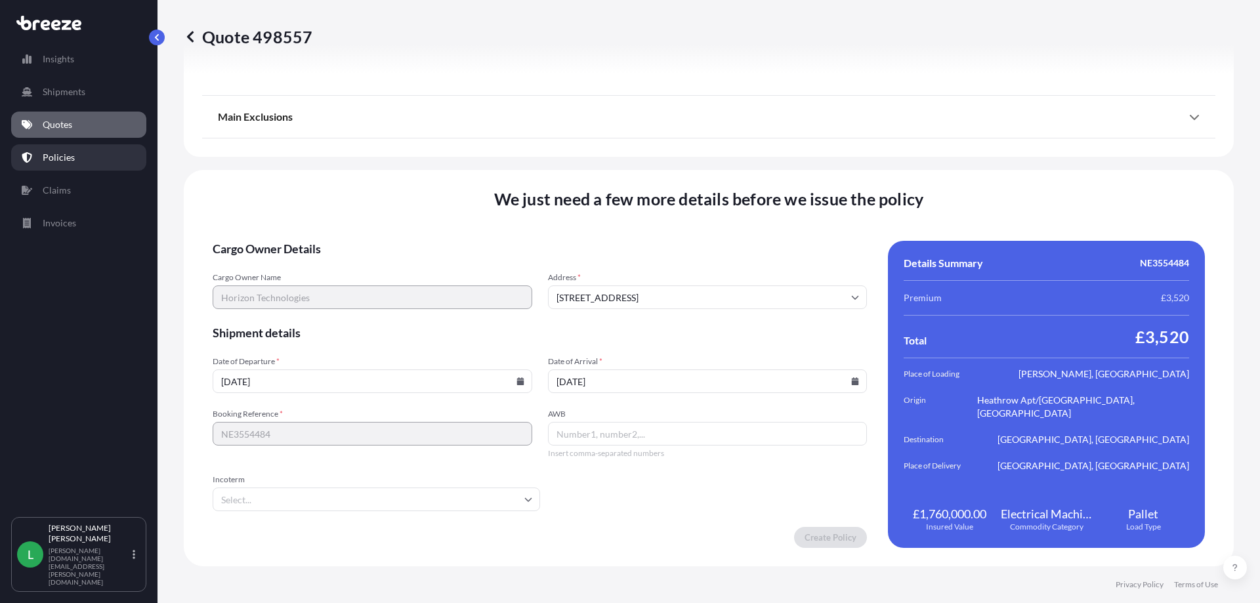
click at [53, 148] on link "Policies" at bounding box center [78, 157] width 135 height 26
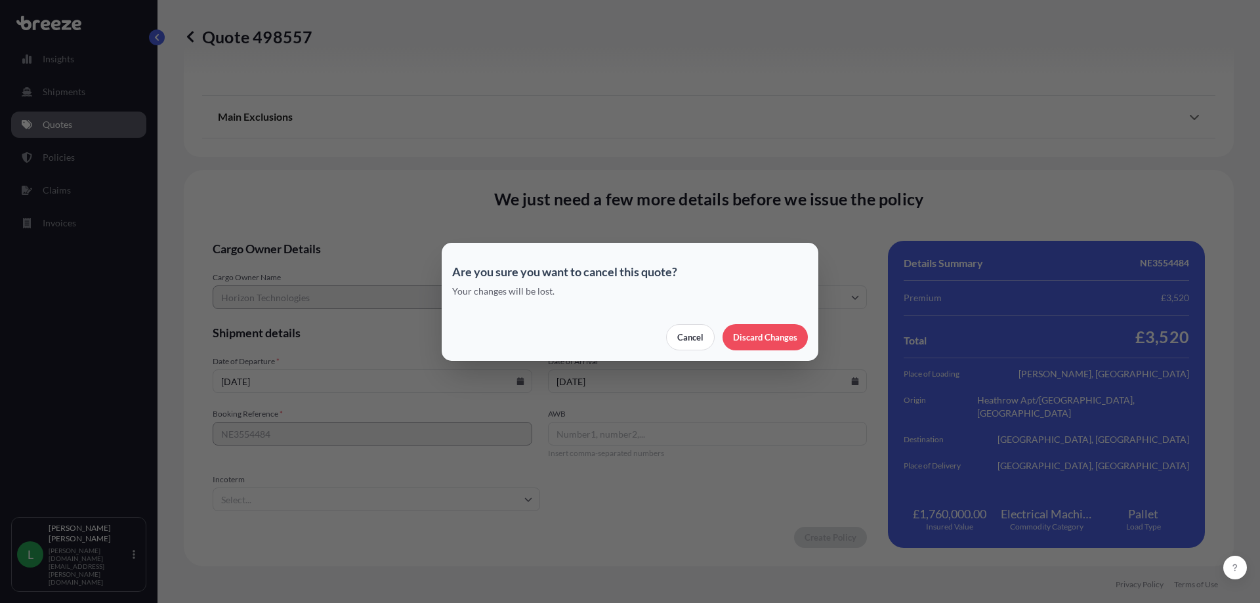
click at [58, 164] on div "Are you sure you want to cancel this quote? Your changes will be lost. Cancel D…" at bounding box center [630, 301] width 1260 height 603
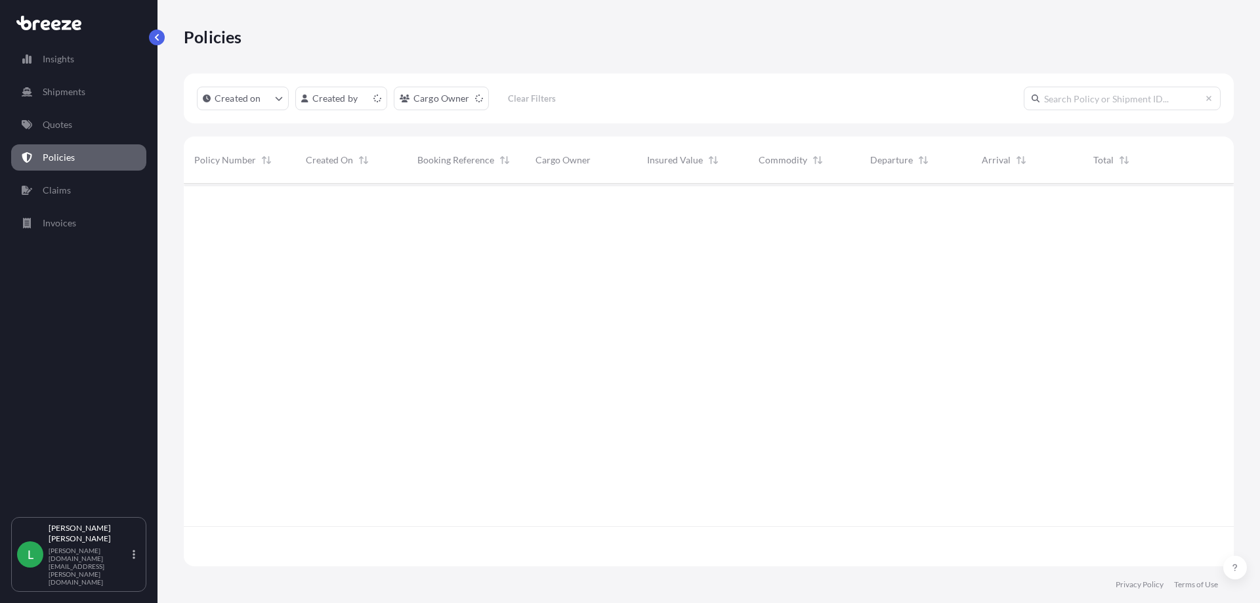
scroll to position [380, 1040]
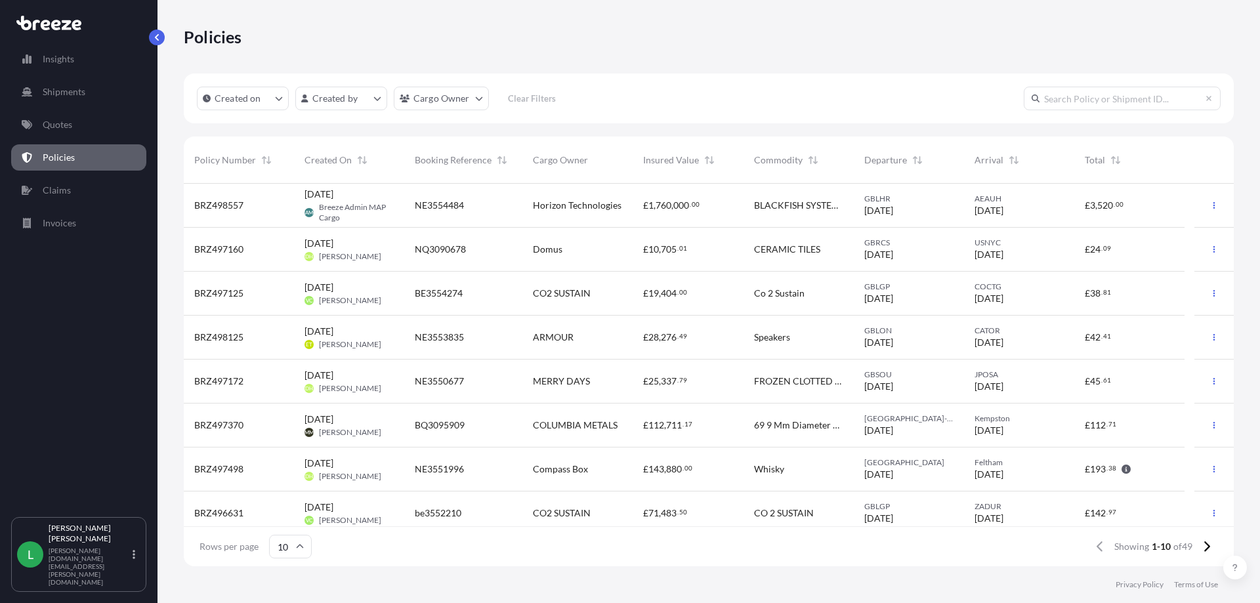
click at [572, 211] on span "Horizon Technologies" at bounding box center [577, 205] width 89 height 13
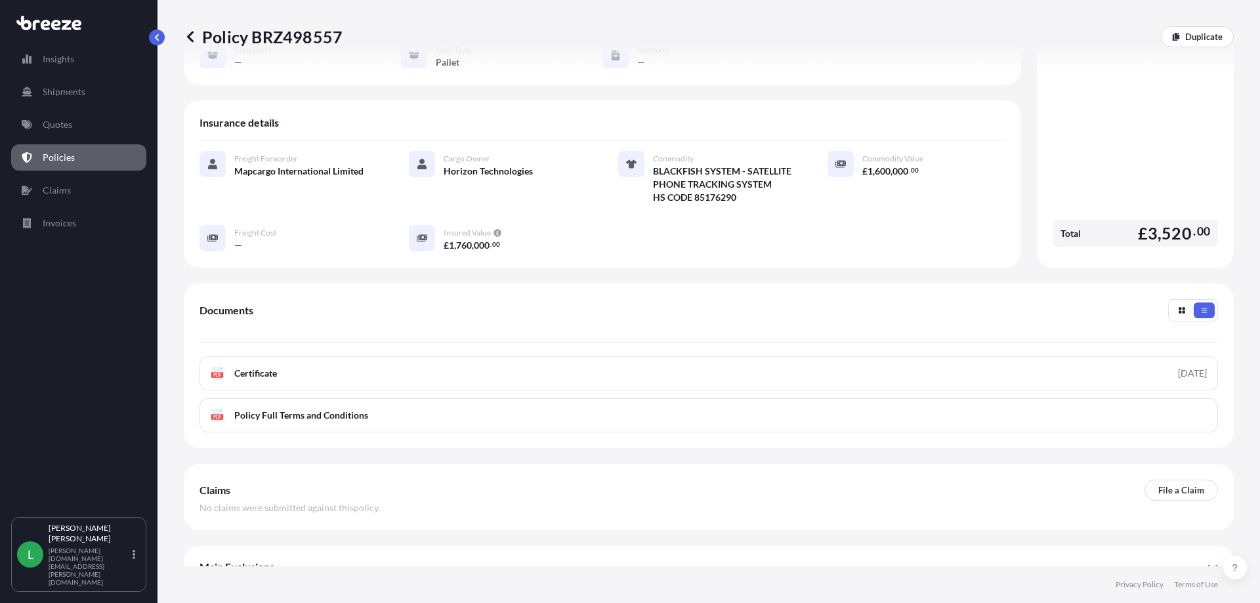
scroll to position [192, 0]
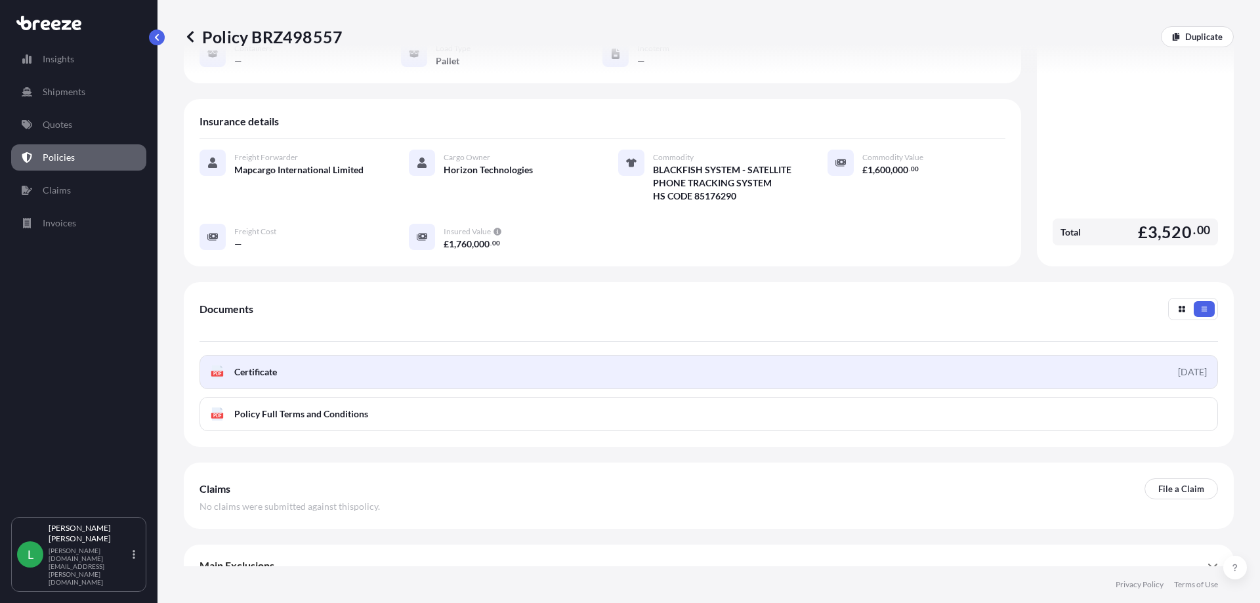
click at [264, 366] on span "Certificate" at bounding box center [255, 372] width 43 height 13
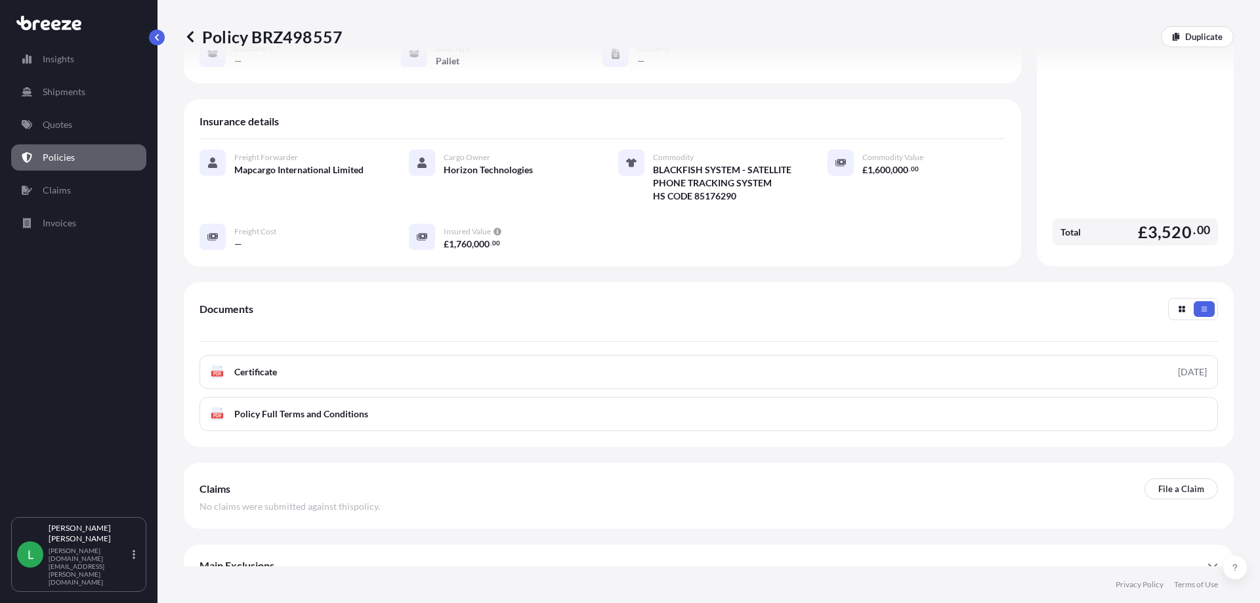
scroll to position [199, 0]
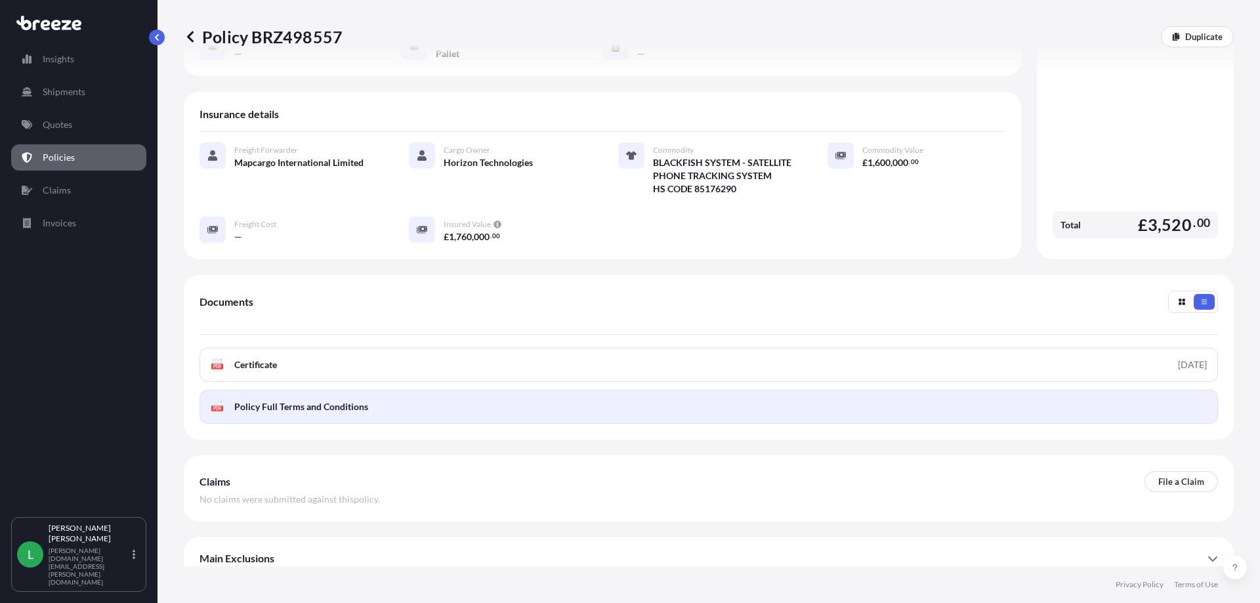
click at [288, 400] on span "Policy Full Terms and Conditions" at bounding box center [301, 406] width 134 height 13
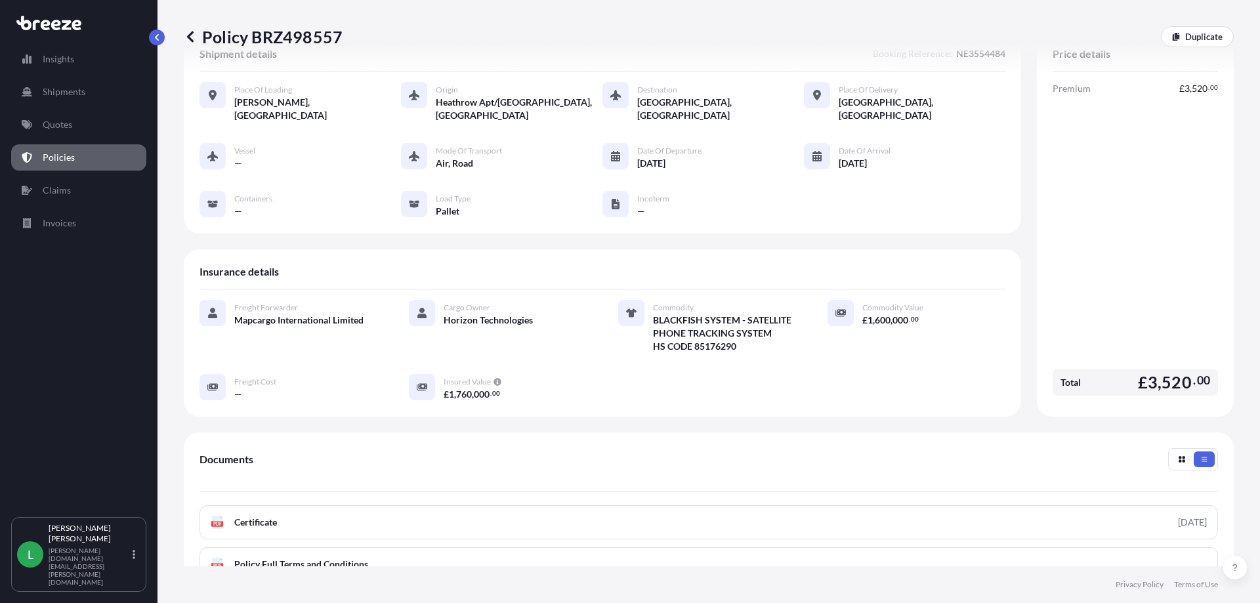
scroll to position [0, 0]
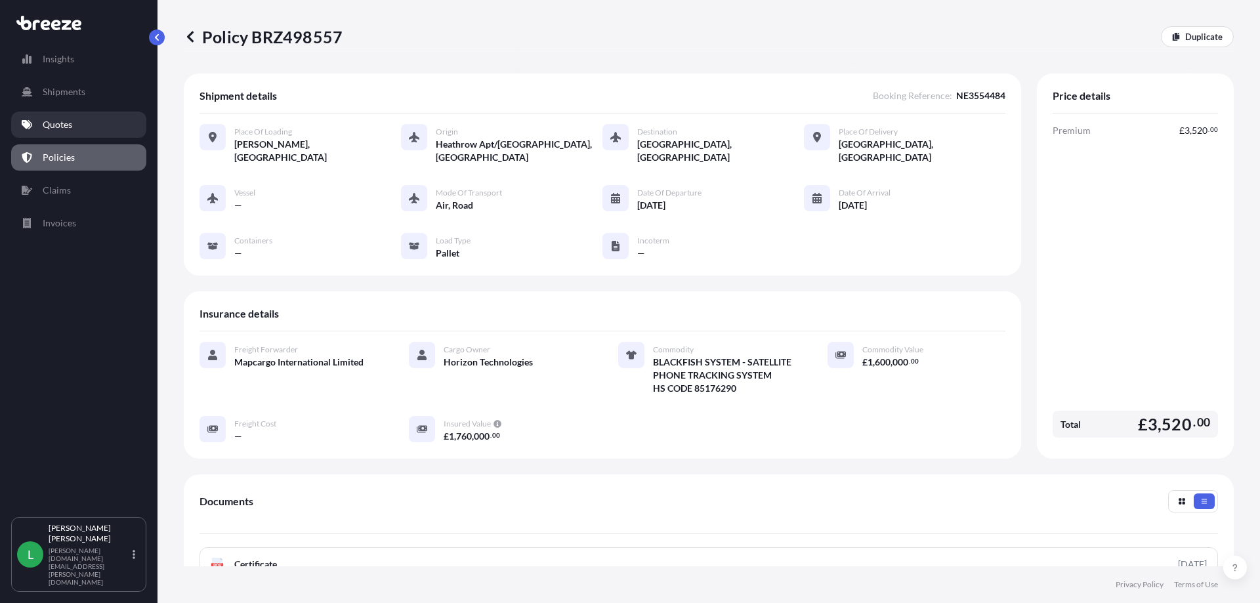
click at [73, 125] on link "Quotes" at bounding box center [78, 125] width 135 height 26
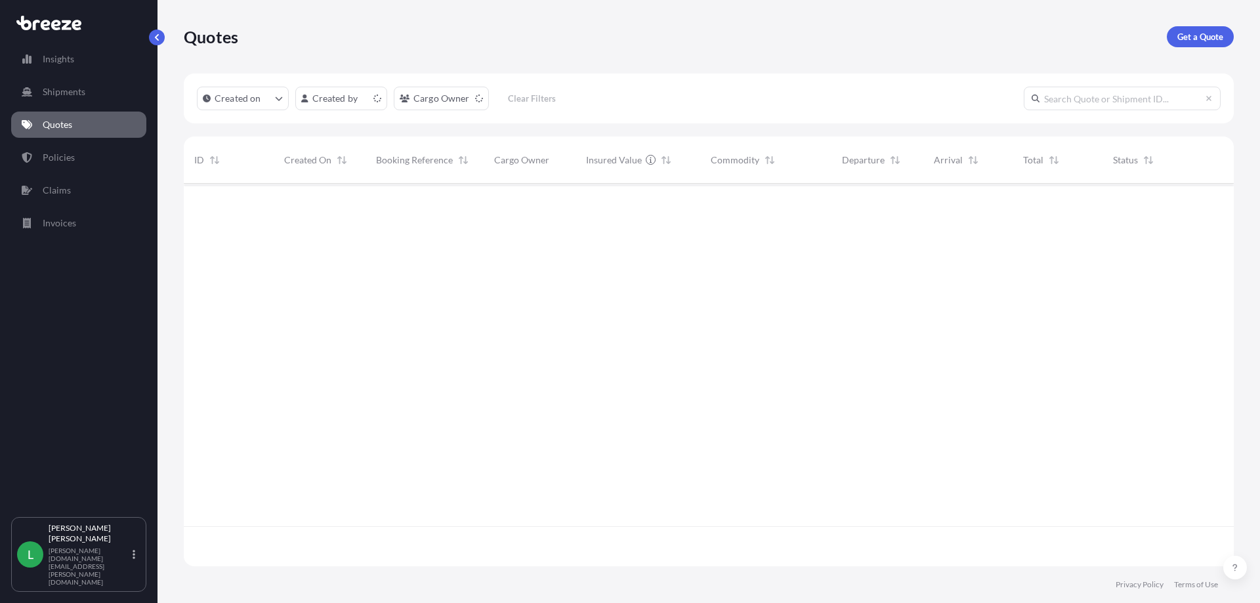
scroll to position [380, 1040]
click at [73, 88] on p "Shipments" at bounding box center [64, 91] width 43 height 13
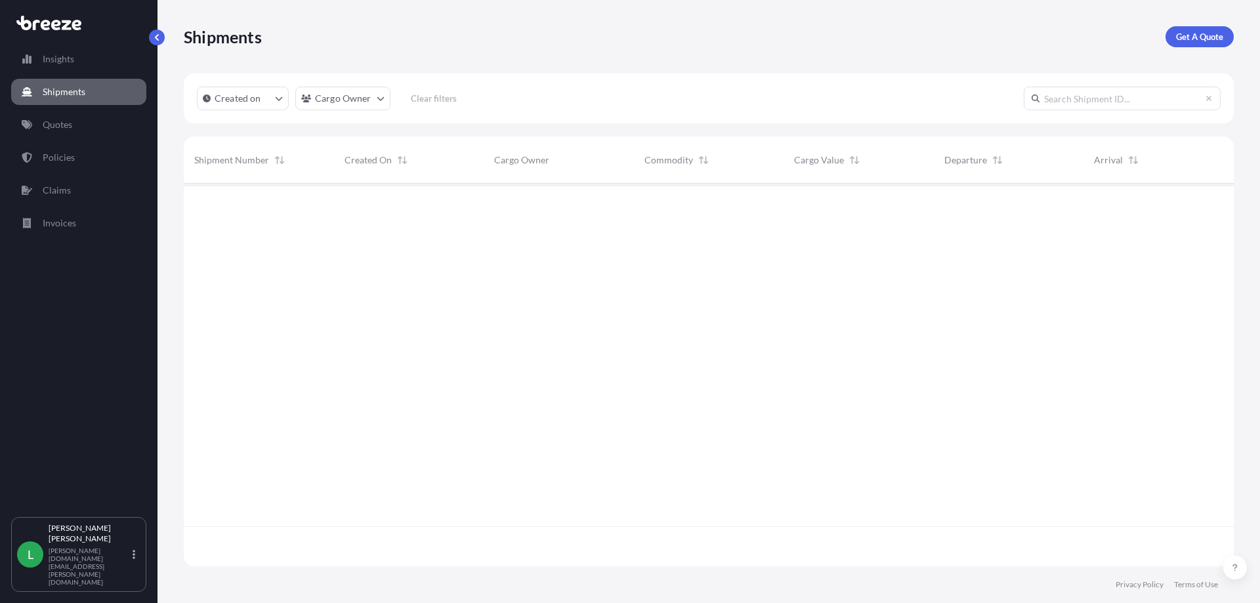
scroll to position [420, 1040]
click at [61, 62] on p "Insights" at bounding box center [58, 58] width 31 height 13
select select "2025"
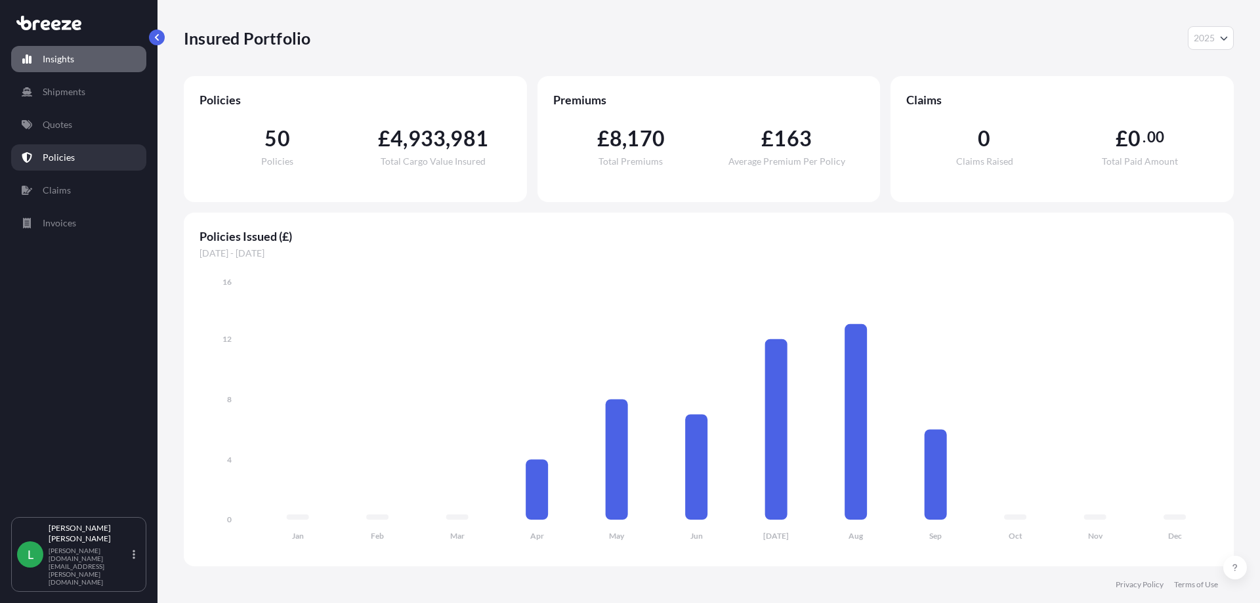
click at [47, 154] on p "Policies" at bounding box center [59, 157] width 32 height 13
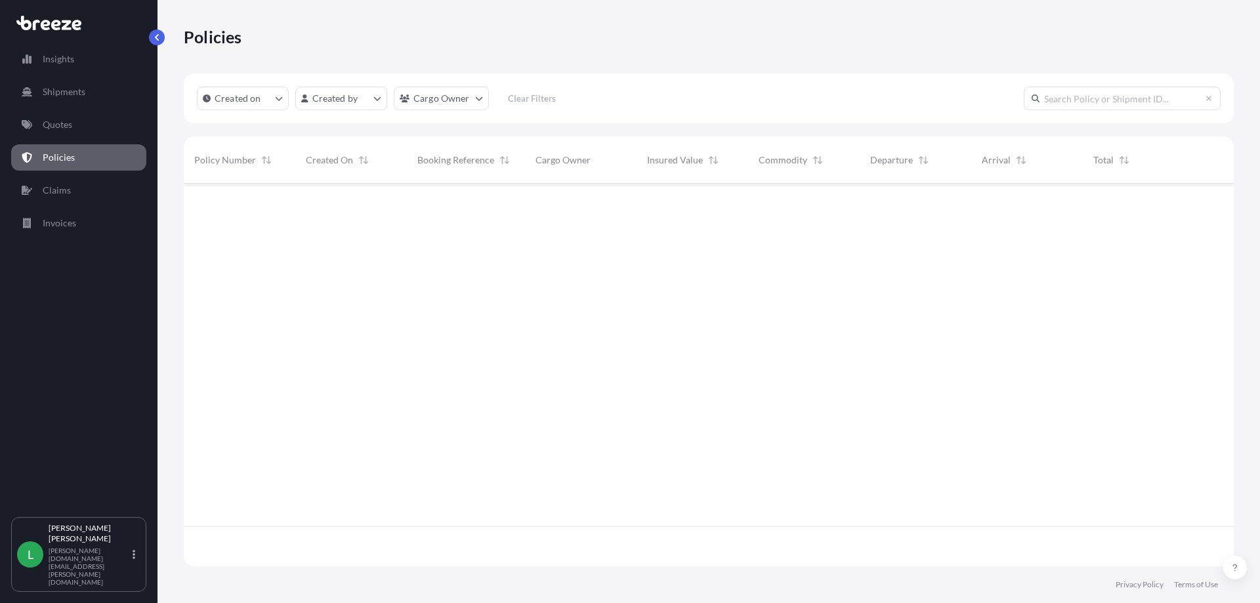
scroll to position [380, 1040]
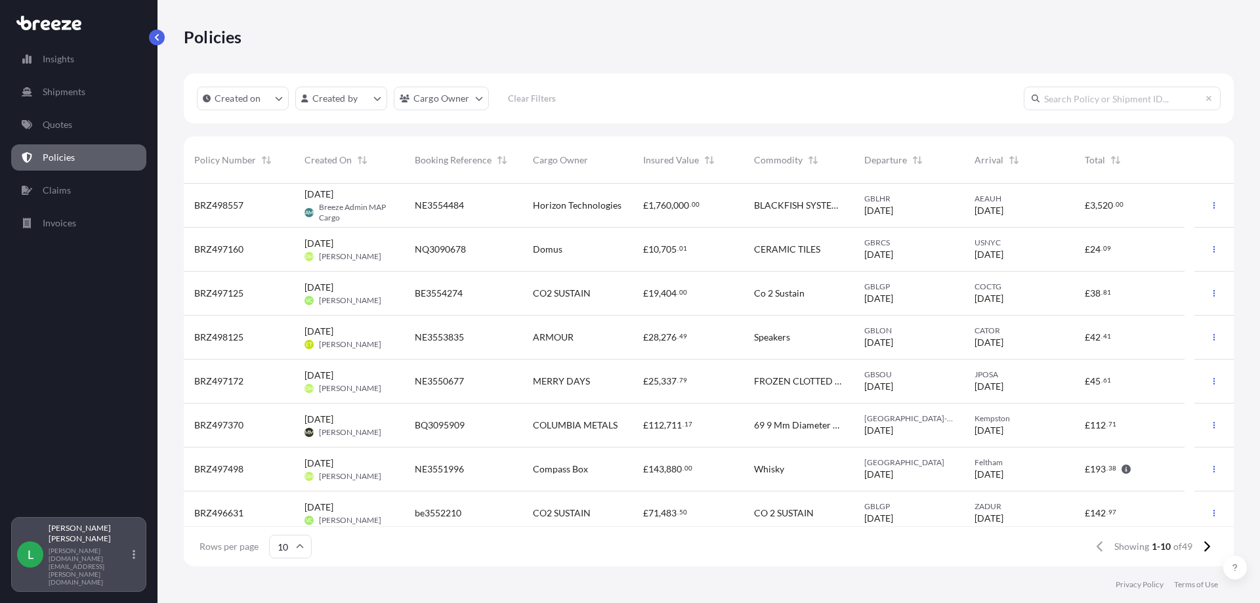
click at [101, 583] on p "[PERSON_NAME][DOMAIN_NAME][EMAIL_ADDRESS][PERSON_NAME][DOMAIN_NAME]" at bounding box center [89, 566] width 81 height 39
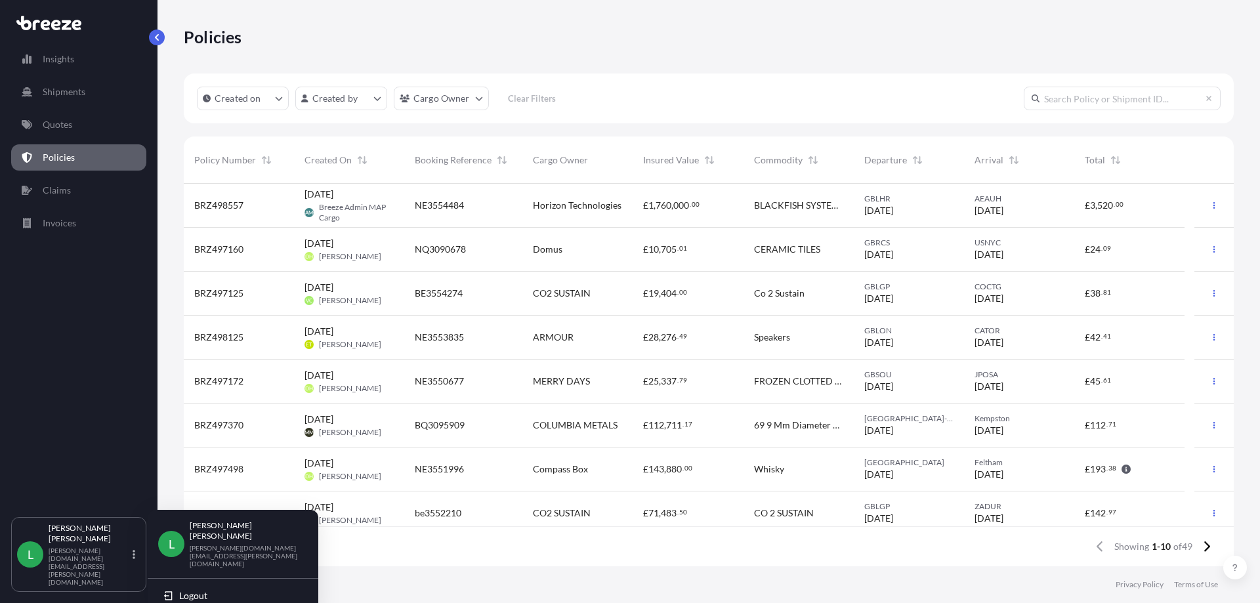
click at [104, 428] on div "Insights Shipments Quotes Policies Claims Invoices" at bounding box center [78, 275] width 135 height 483
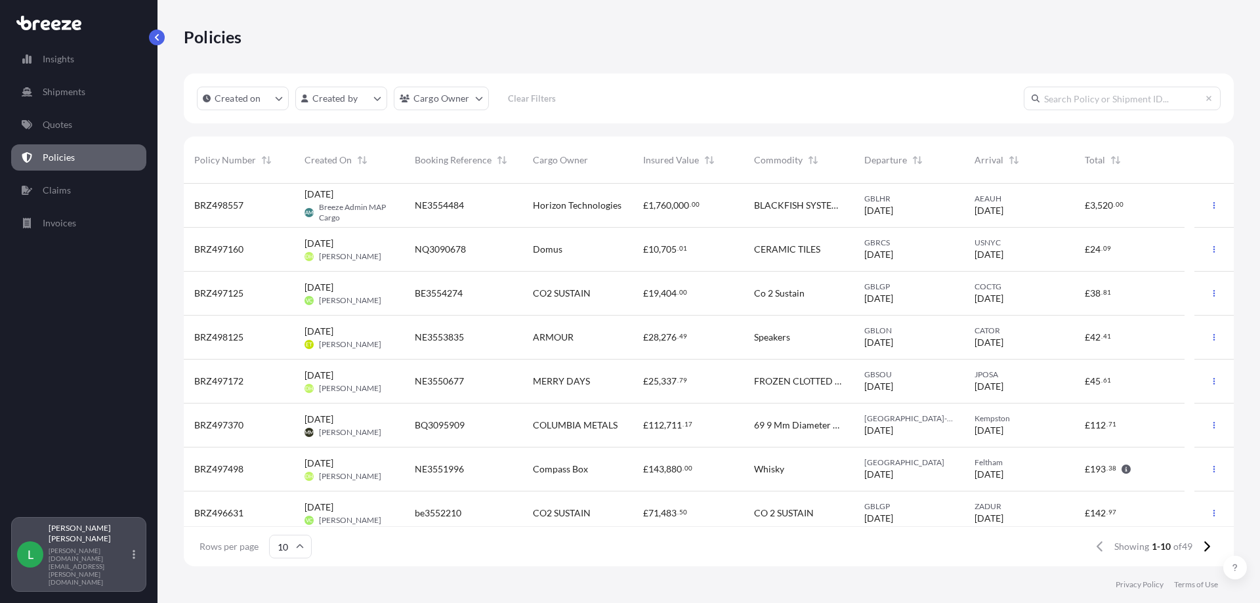
click at [73, 560] on div "L [PERSON_NAME] George [DOMAIN_NAME][EMAIL_ADDRESS][PERSON_NAME][DOMAIN_NAME]" at bounding box center [78, 554] width 123 height 63
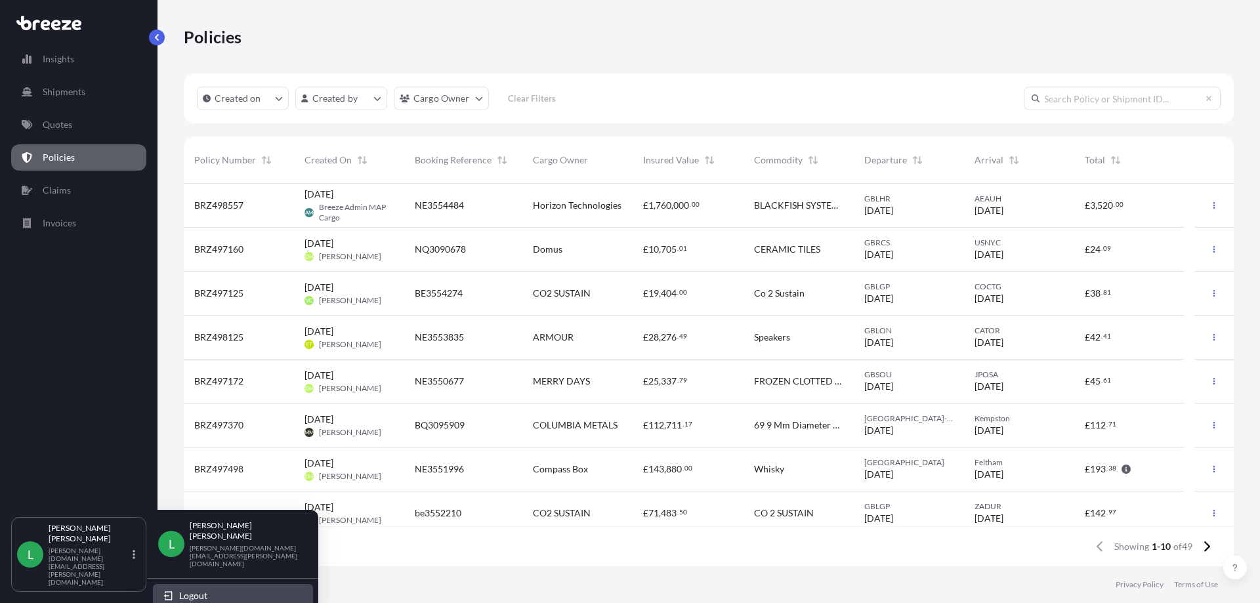
click at [200, 589] on span "Logout" at bounding box center [193, 595] width 28 height 13
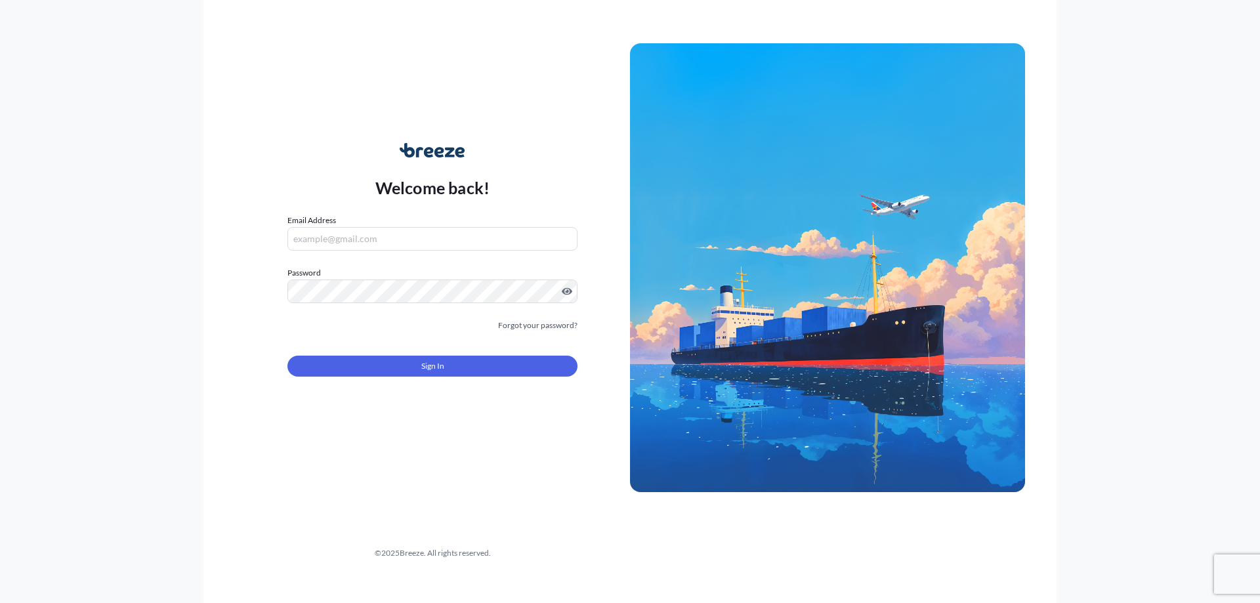
type input "[PERSON_NAME][DOMAIN_NAME][EMAIL_ADDRESS][PERSON_NAME][DOMAIN_NAME]"
